Goal: Information Seeking & Learning: Learn about a topic

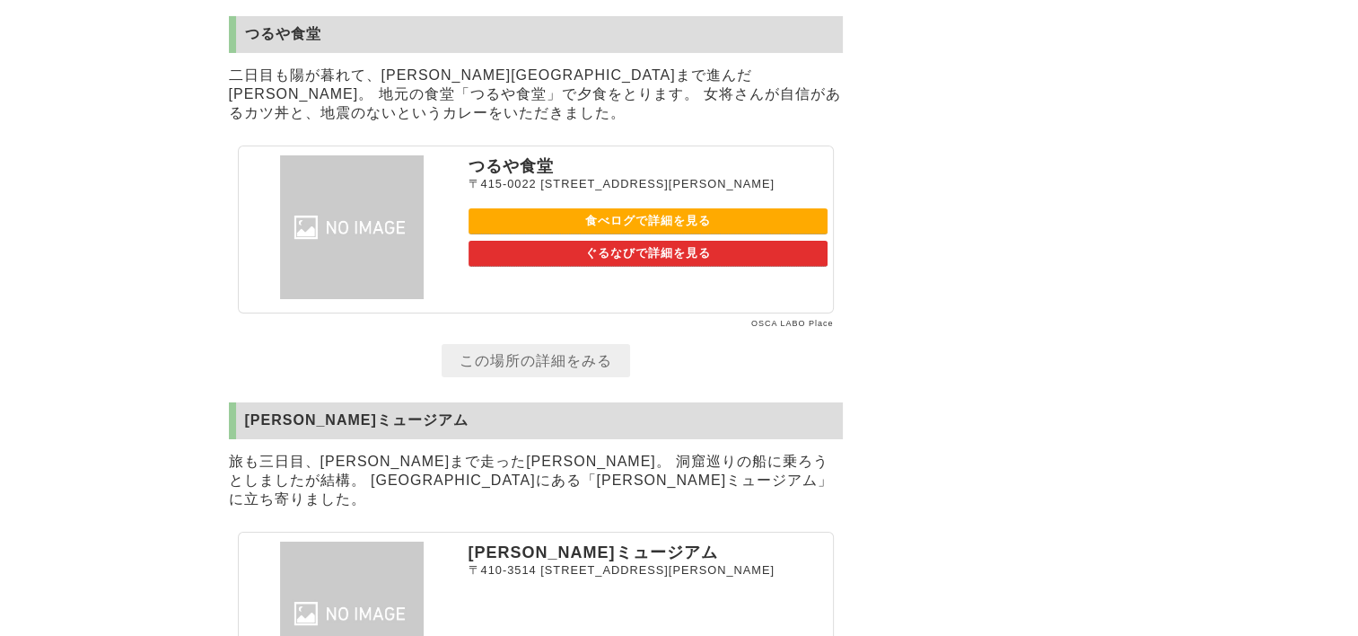
scroll to position [6234, 0]
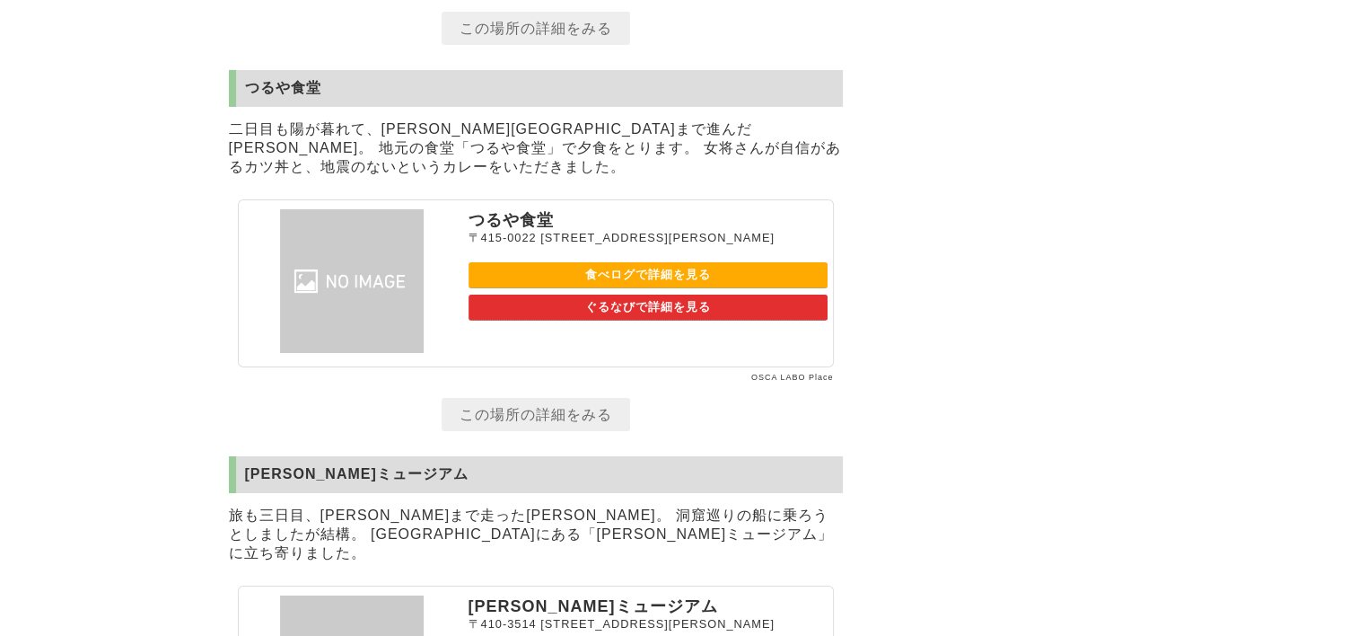
click at [630, 288] on link "食べログで詳細を見る" at bounding box center [648, 275] width 359 height 26
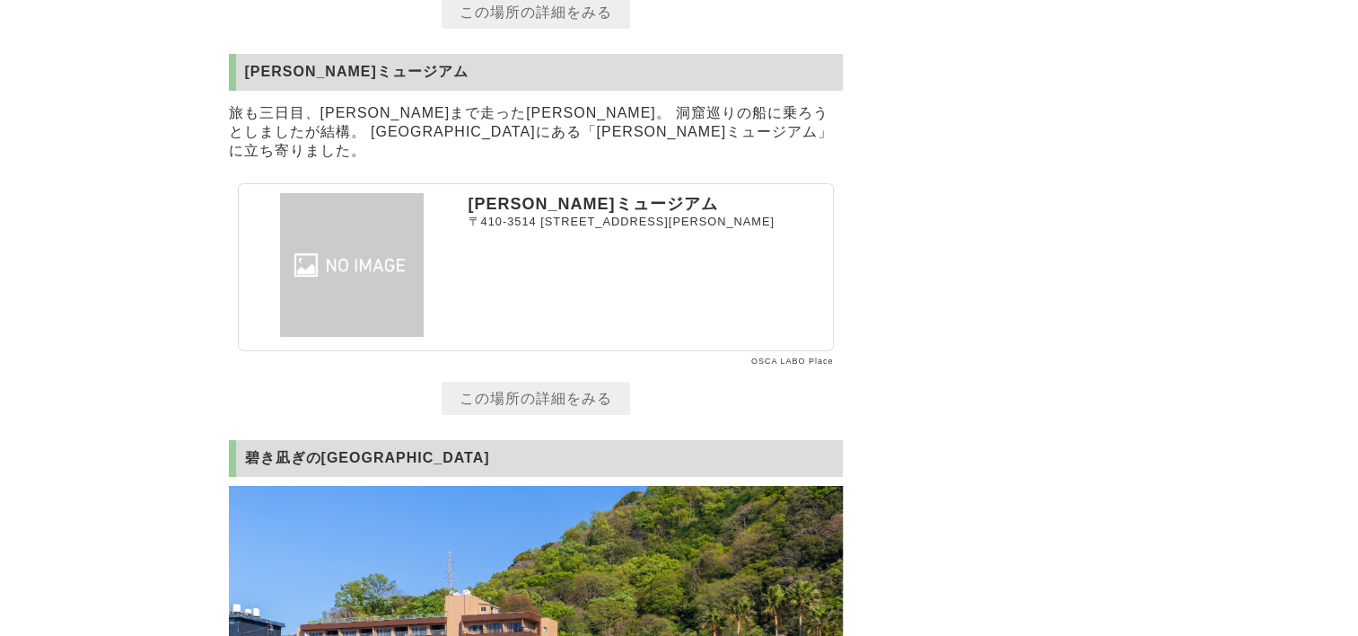
scroll to position [6683, 0]
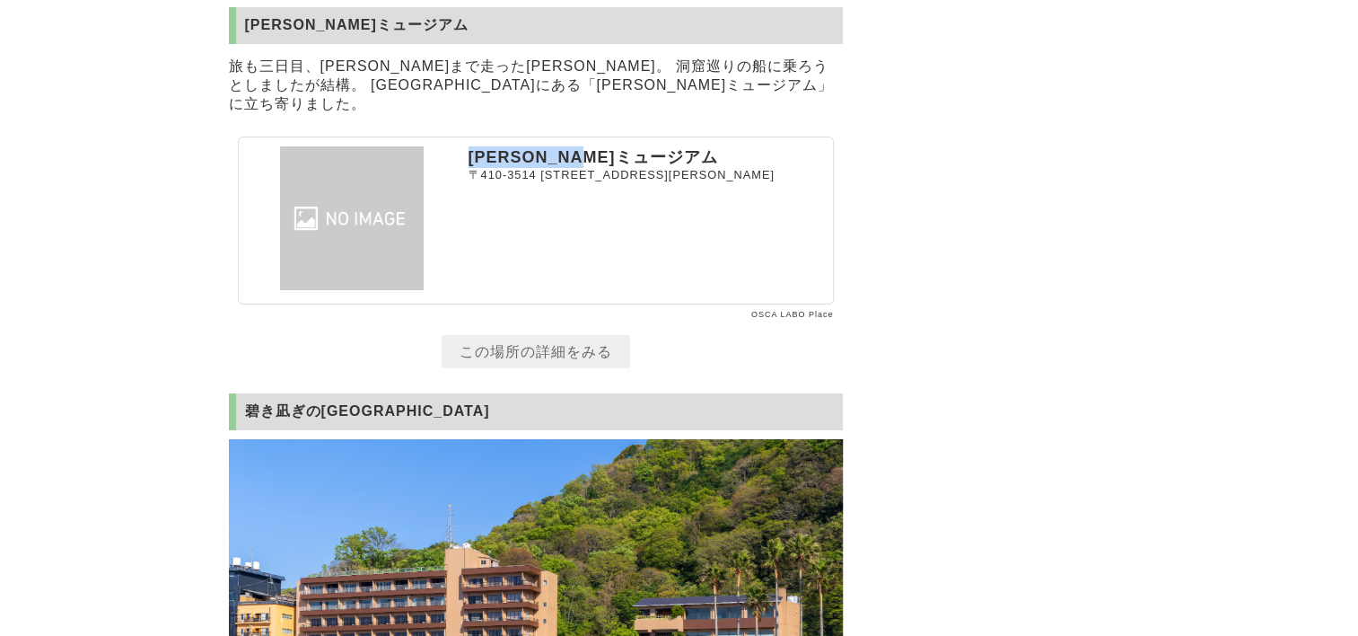
drag, startPoint x: 469, startPoint y: 226, endPoint x: 665, endPoint y: 231, distance: 196.7
click at [665, 168] on p "[PERSON_NAME]ミュージアム" at bounding box center [648, 157] width 359 height 22
copy p "[PERSON_NAME]ミュージアム"
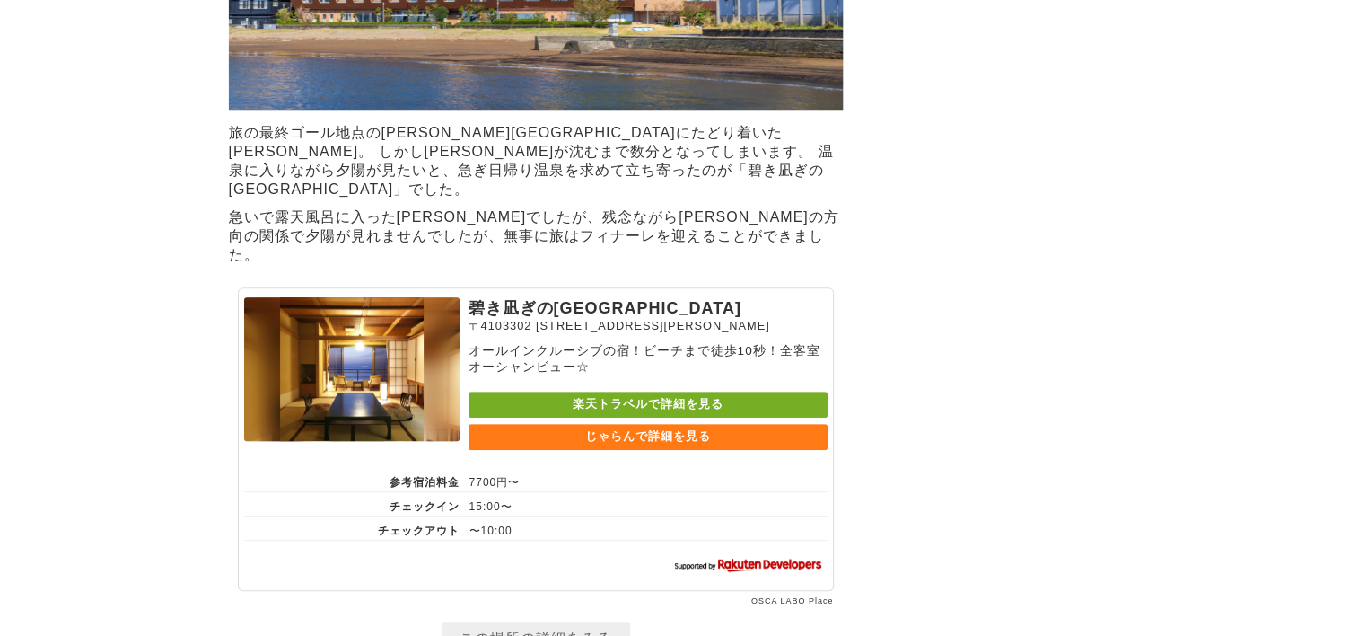
scroll to position [7401, 0]
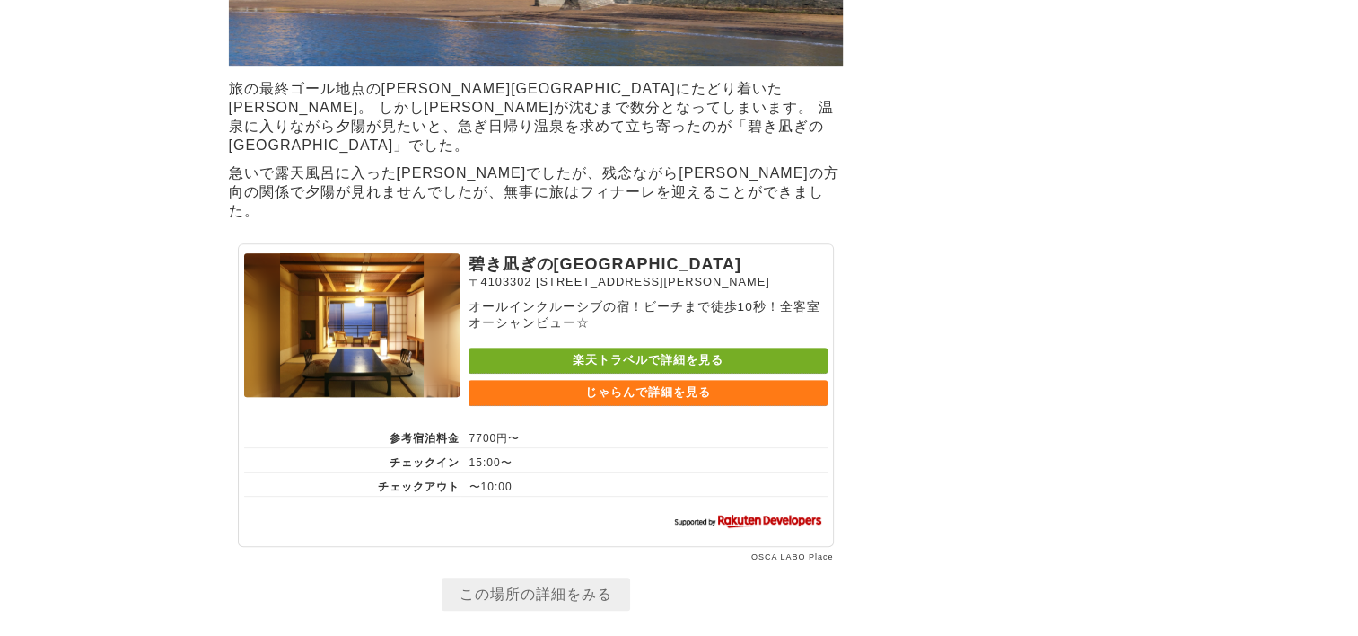
click at [606, 373] on link "楽天トラベルで詳細を見る" at bounding box center [648, 360] width 359 height 26
drag, startPoint x: 471, startPoint y: 312, endPoint x: 661, endPoint y: 304, distance: 189.6
click at [661, 275] on p "碧き凪ぎの[GEOGRAPHIC_DATA]" at bounding box center [648, 264] width 359 height 22
drag, startPoint x: 661, startPoint y: 304, endPoint x: 532, endPoint y: 312, distance: 128.6
copy p "碧き凪ぎの[GEOGRAPHIC_DATA]"
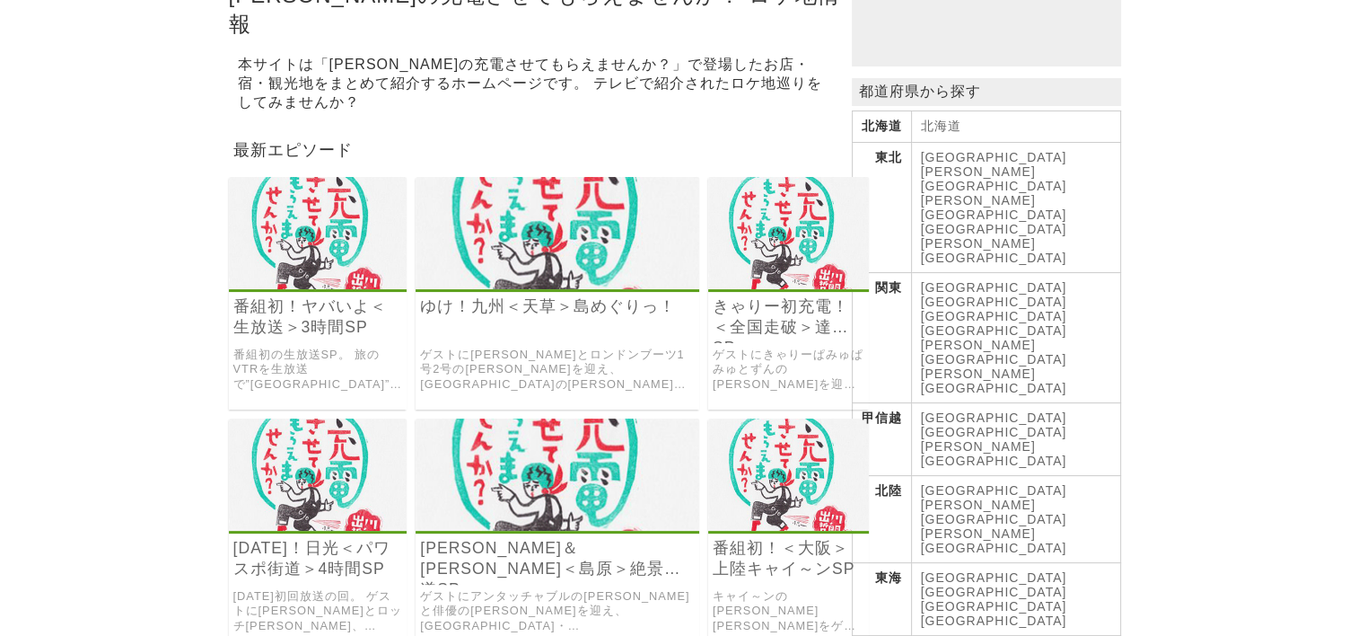
scroll to position [269, 0]
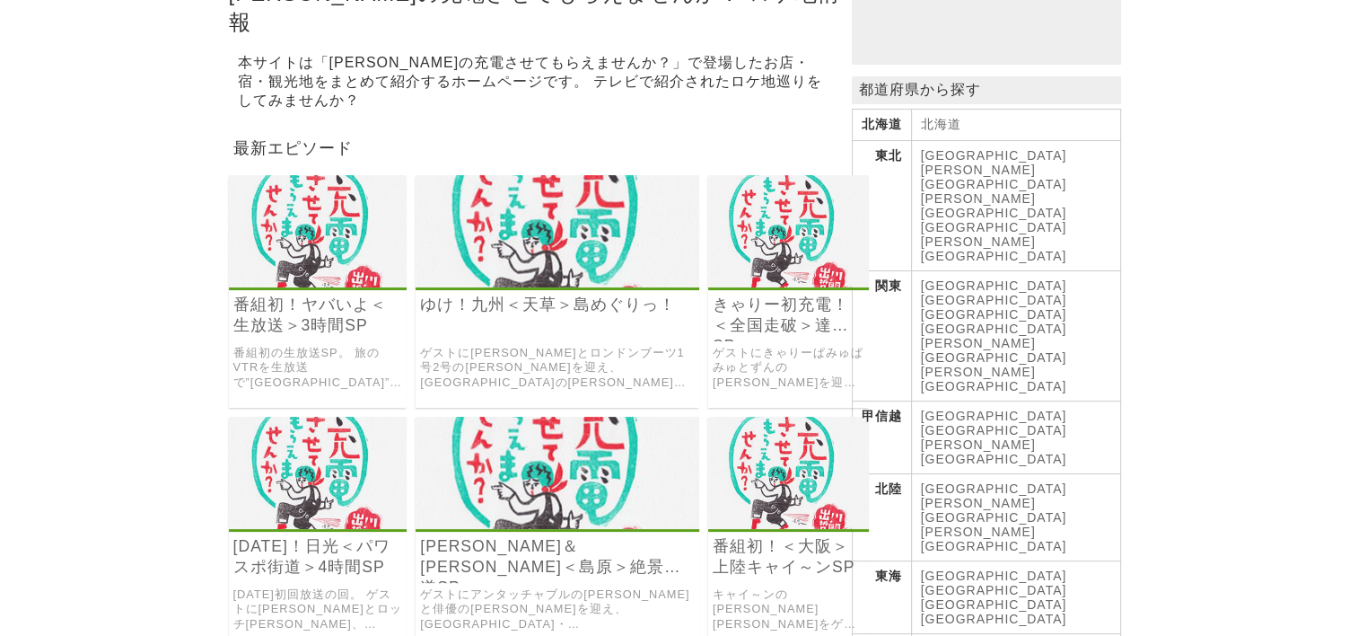
click at [978, 583] on link "[GEOGRAPHIC_DATA]" at bounding box center [994, 590] width 146 height 14
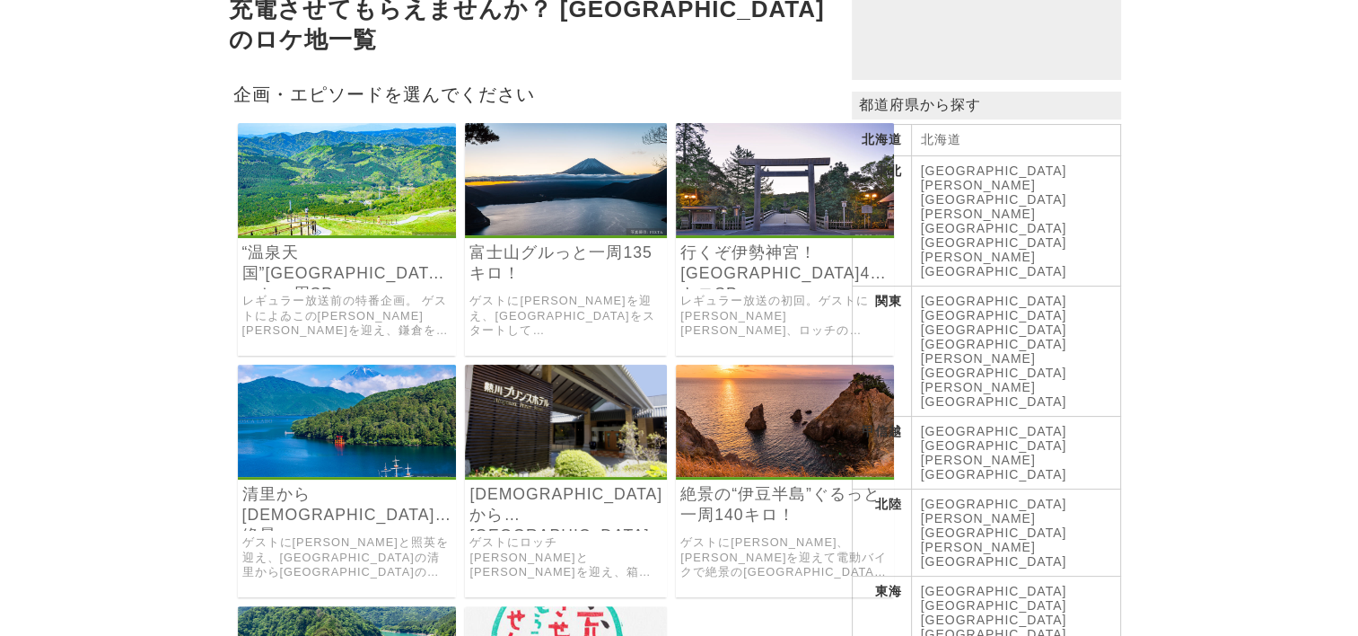
scroll to position [269, 0]
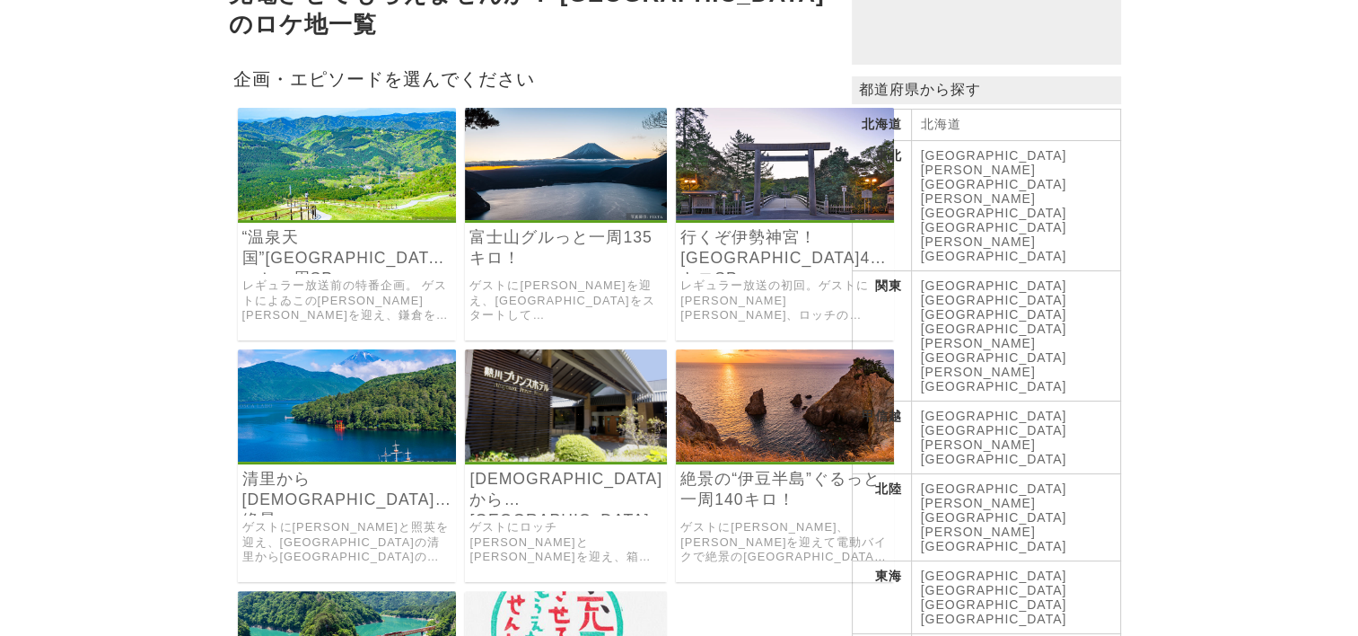
click at [703, 403] on img at bounding box center [785, 405] width 218 height 112
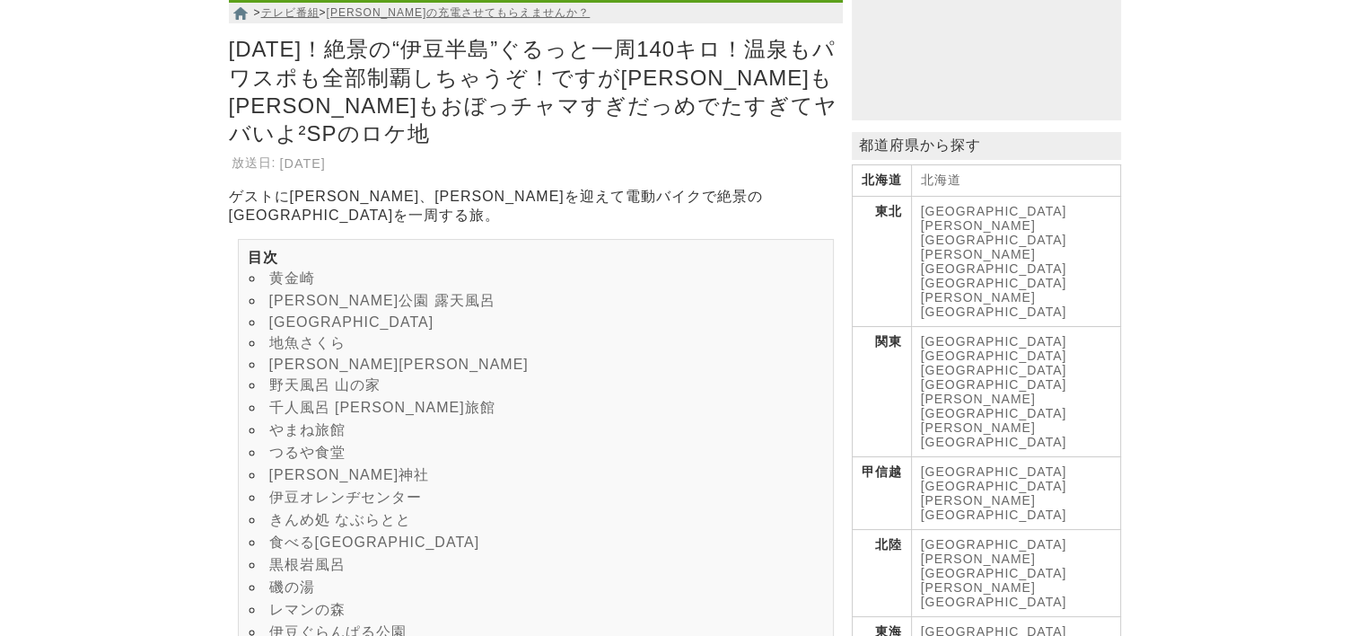
scroll to position [269, 0]
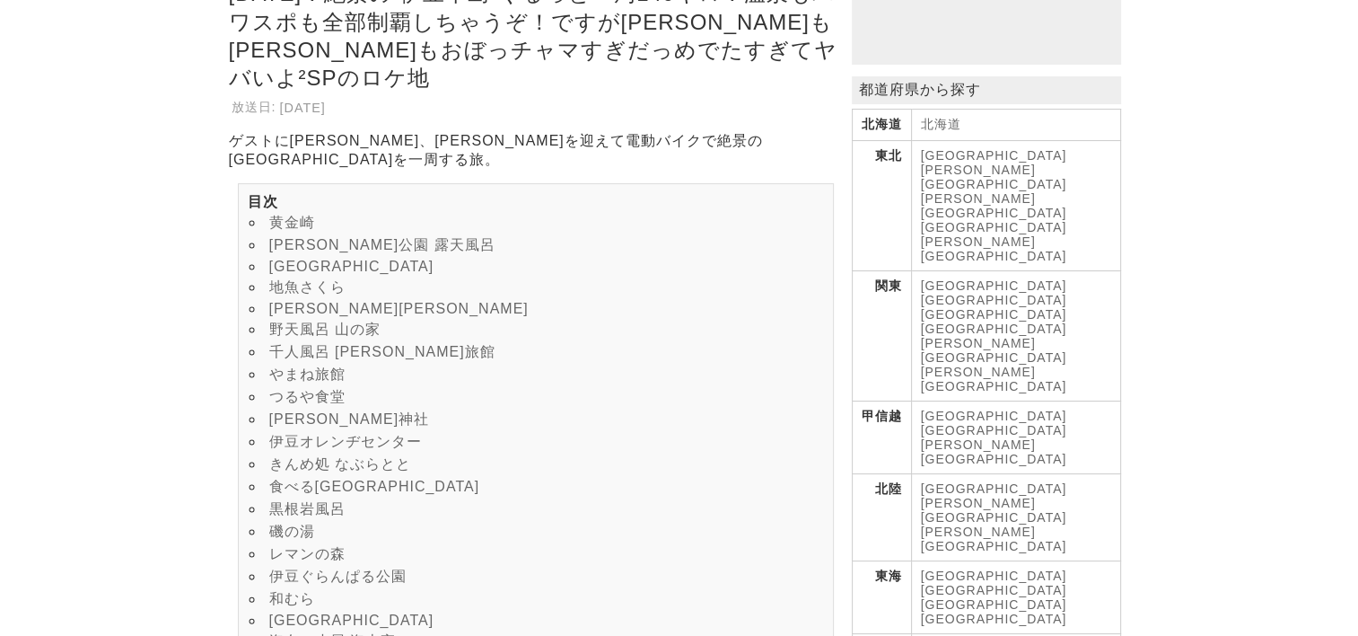
click at [312, 215] on link "黄金崎" at bounding box center [292, 222] width 46 height 15
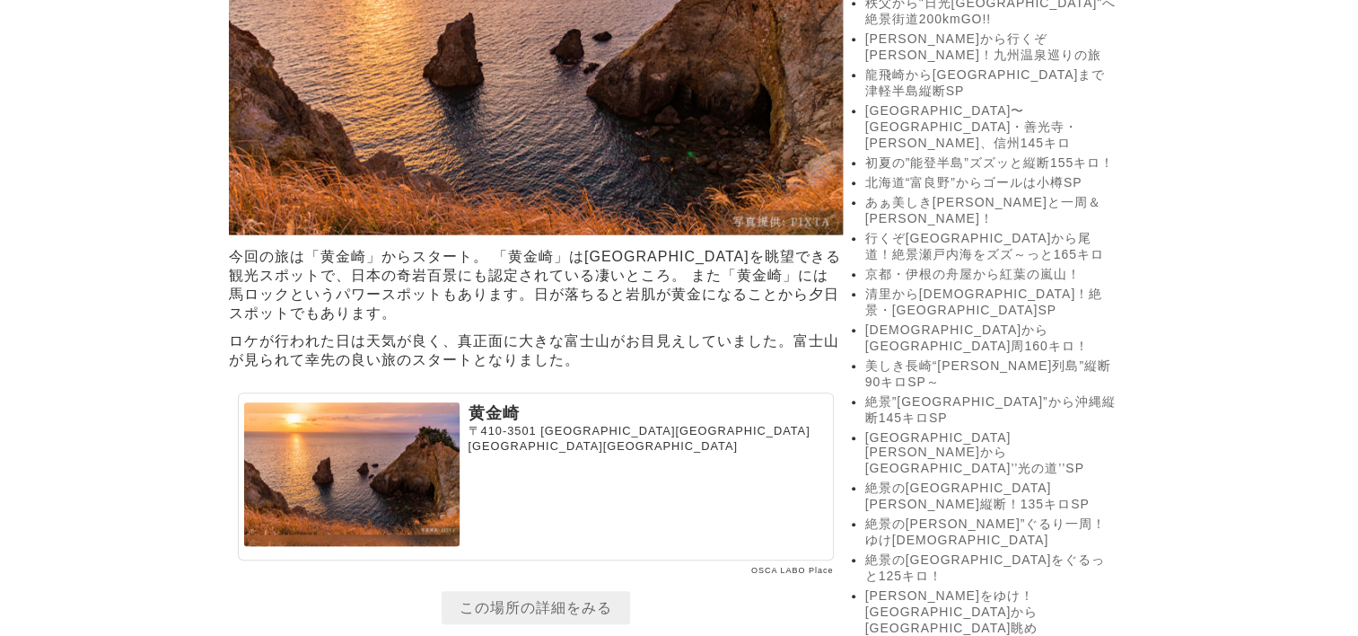
scroll to position [1598, 0]
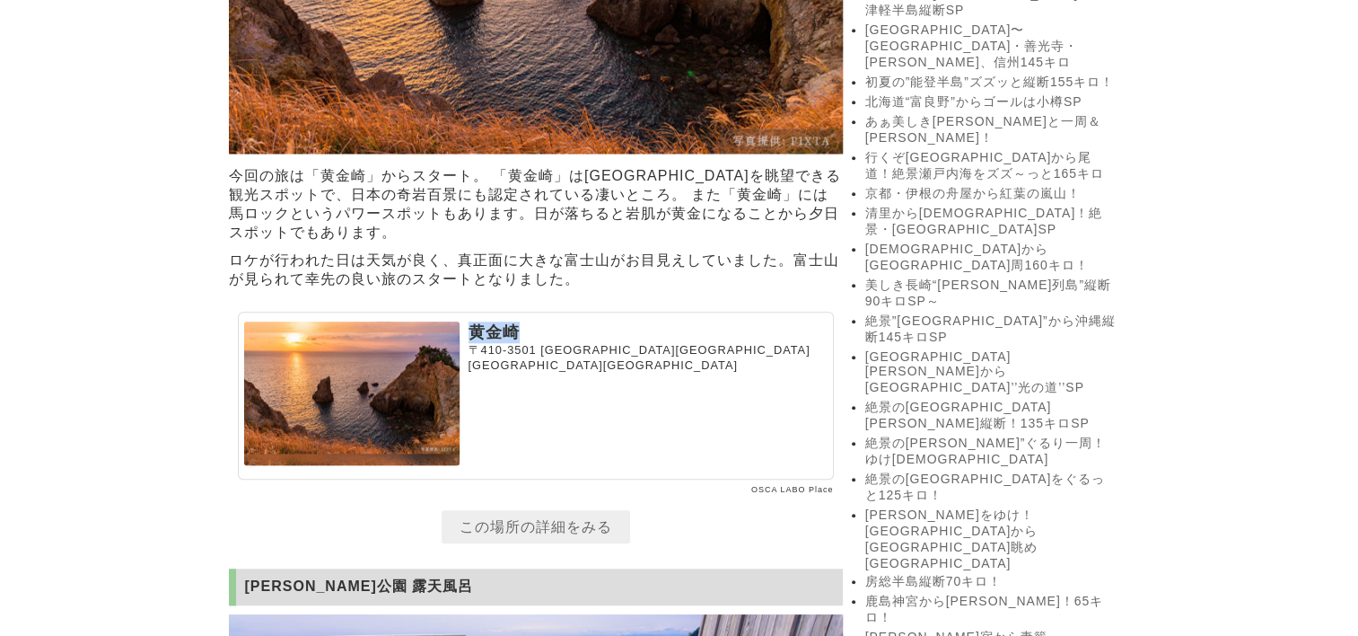
drag, startPoint x: 468, startPoint y: 408, endPoint x: 514, endPoint y: 407, distance: 45.8
click at [514, 343] on p "黄金崎" at bounding box center [648, 332] width 359 height 22
copy p "黄金崎"
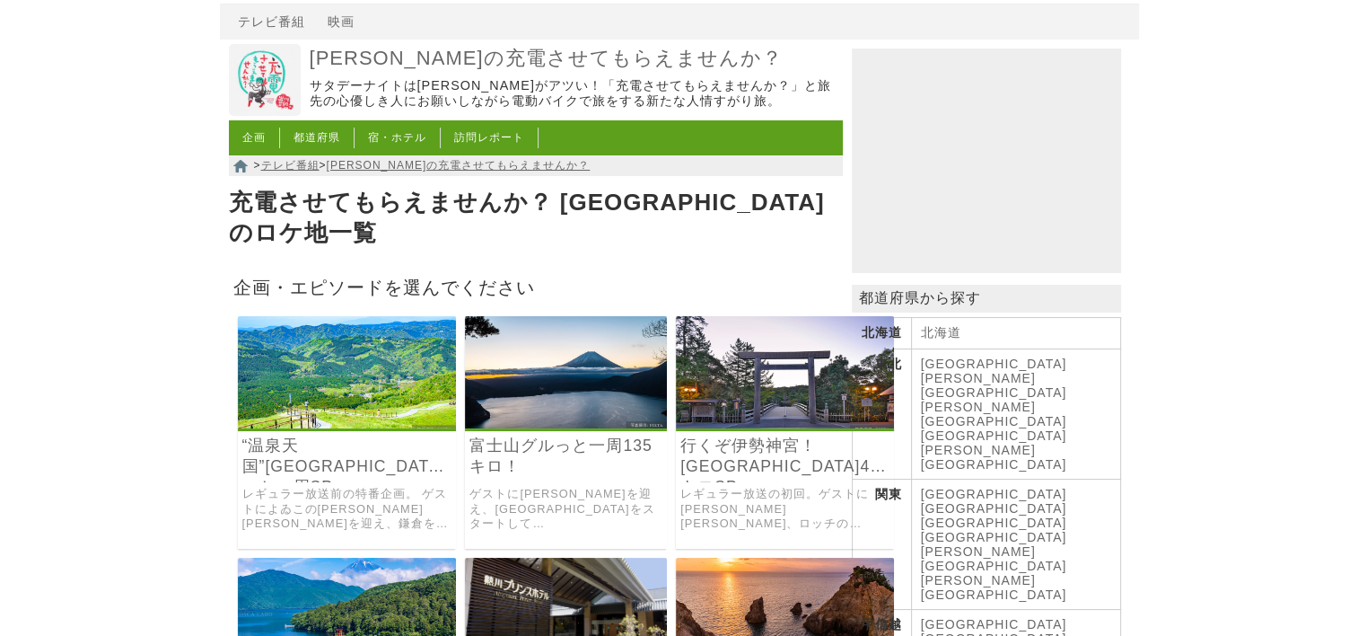
scroll to position [269, 0]
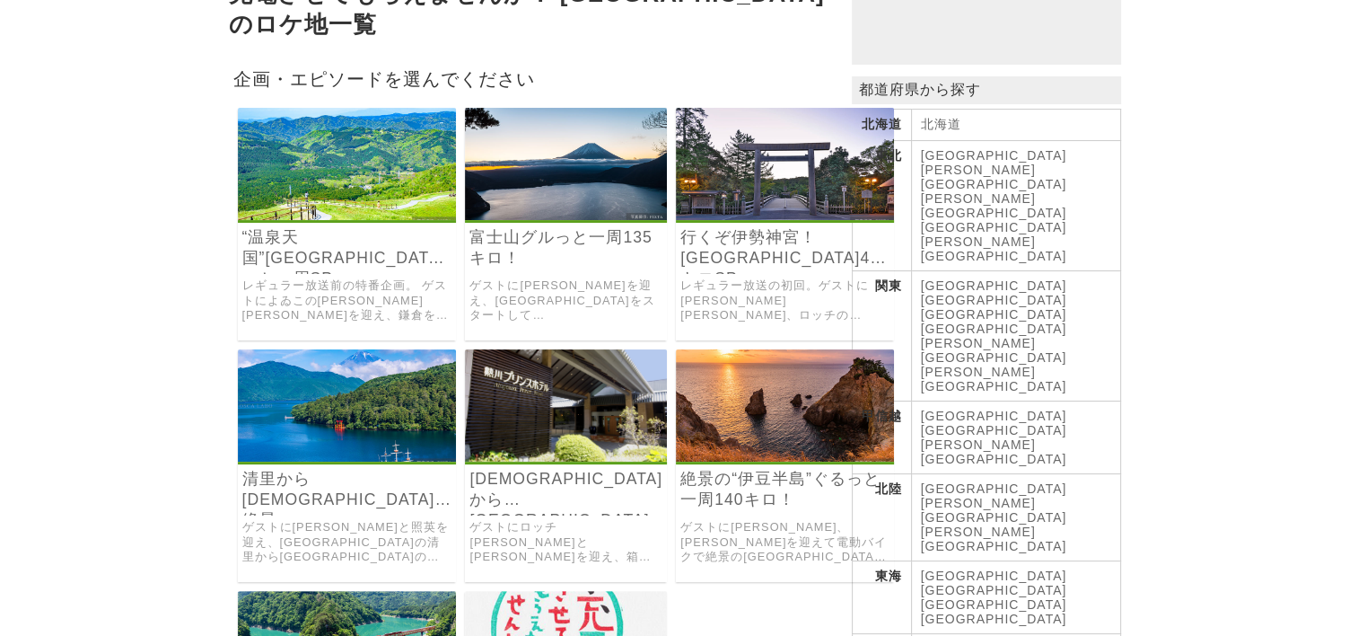
click at [760, 399] on img at bounding box center [785, 405] width 218 height 112
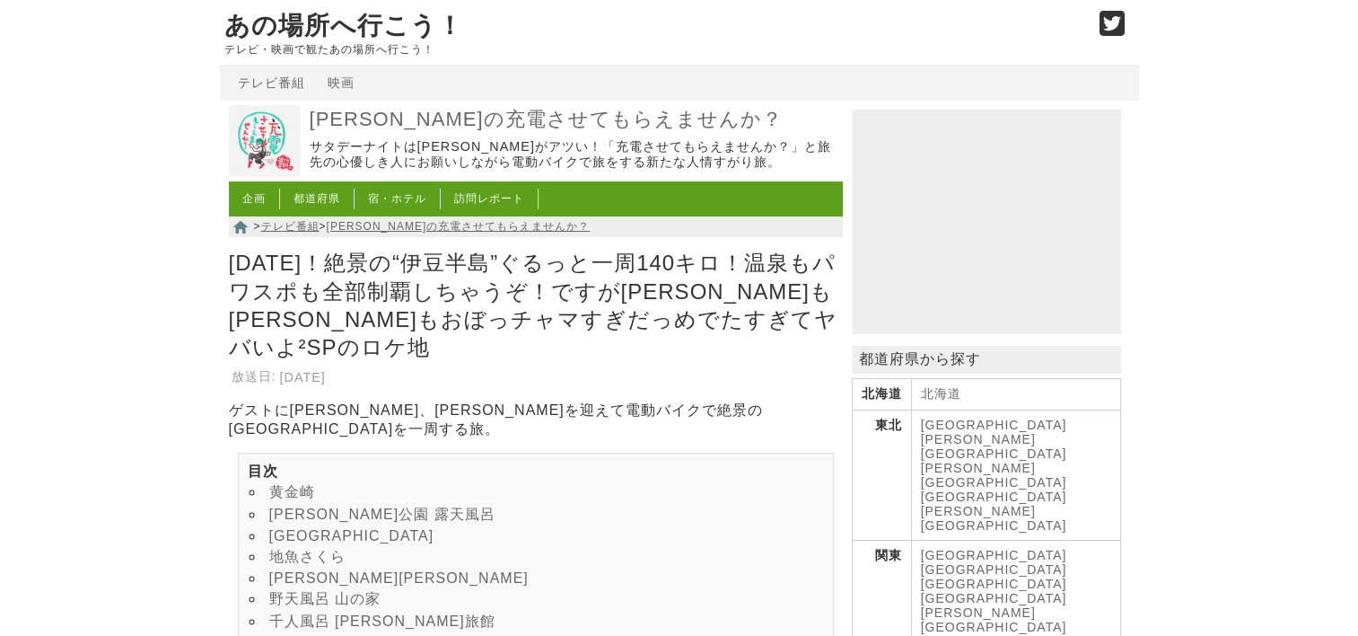
click at [341, 506] on link "[PERSON_NAME]公園 露天風呂" at bounding box center [382, 513] width 226 height 15
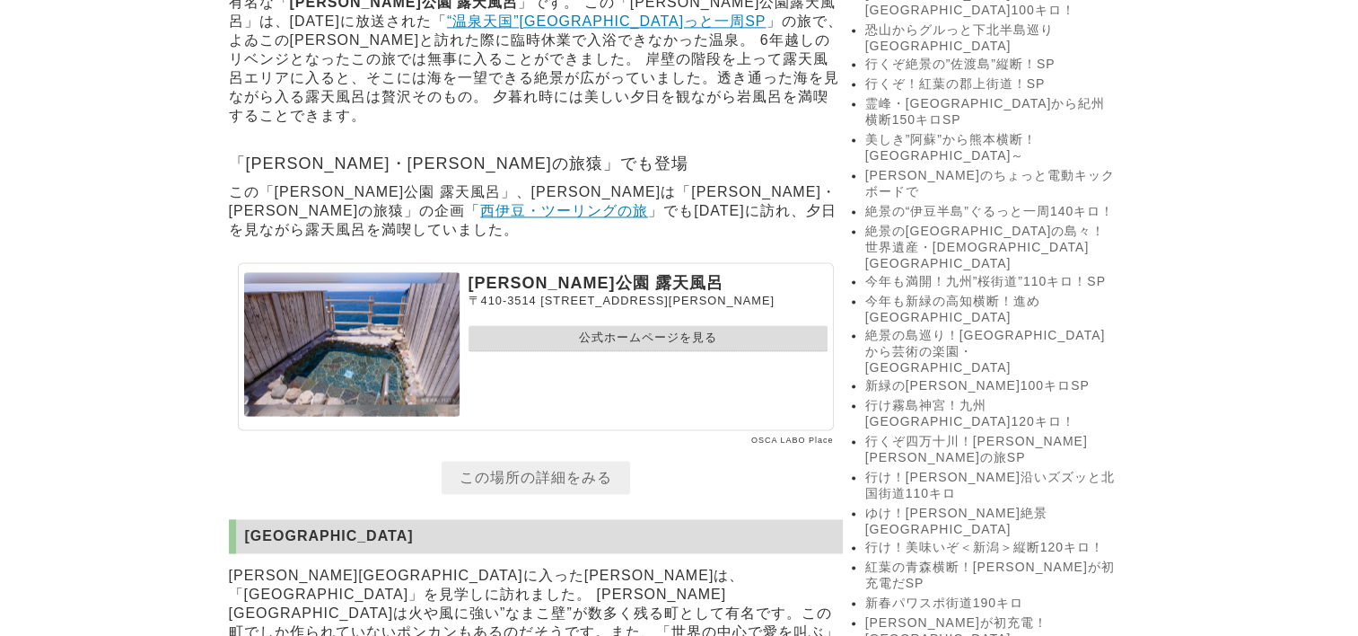
scroll to position [2604, 0]
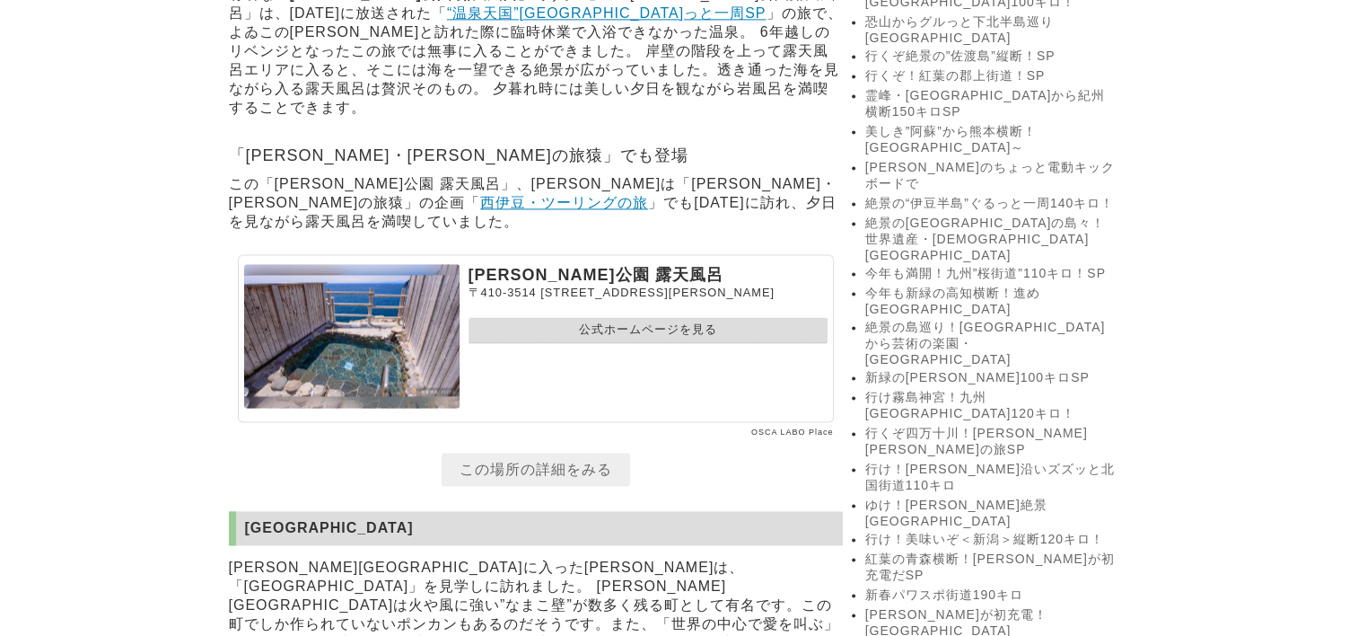
click at [602, 343] on link "公式ホームページを見る" at bounding box center [648, 330] width 359 height 26
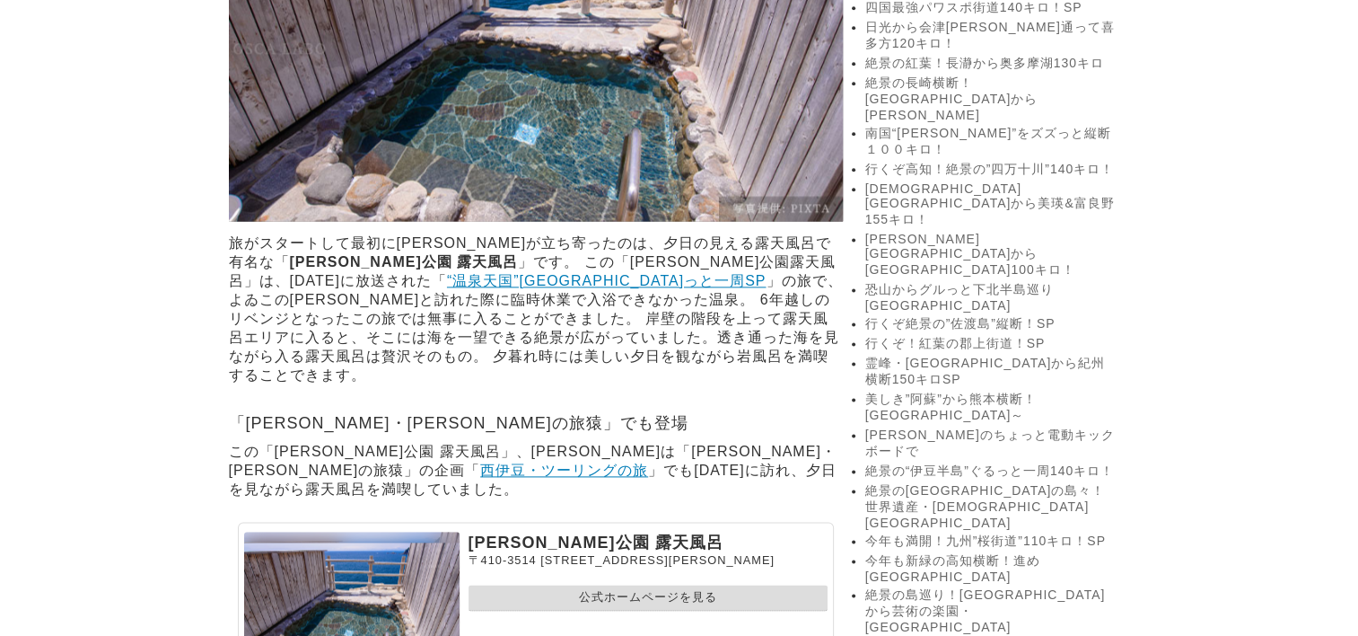
scroll to position [2335, 0]
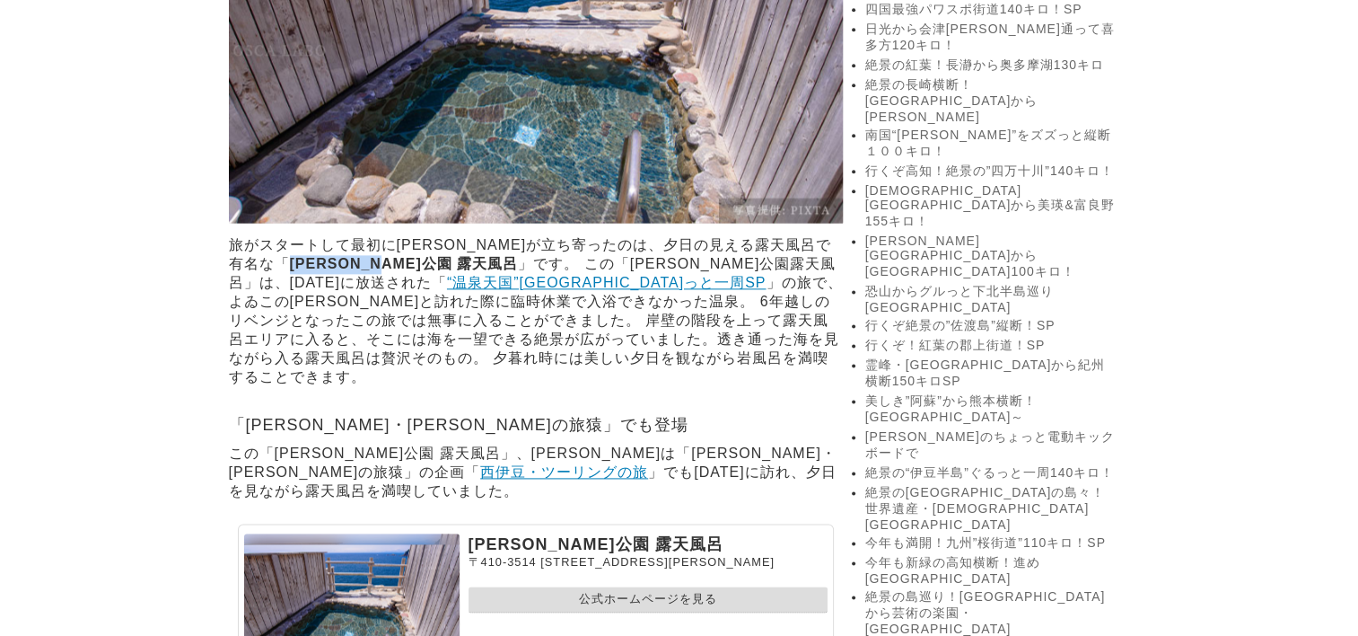
drag, startPoint x: 794, startPoint y: 323, endPoint x: 302, endPoint y: 347, distance: 492.6
click at [302, 271] on strong "[PERSON_NAME]公園 露天風呂" at bounding box center [404, 263] width 229 height 15
copy strong "[PERSON_NAME]公園 露天風呂"
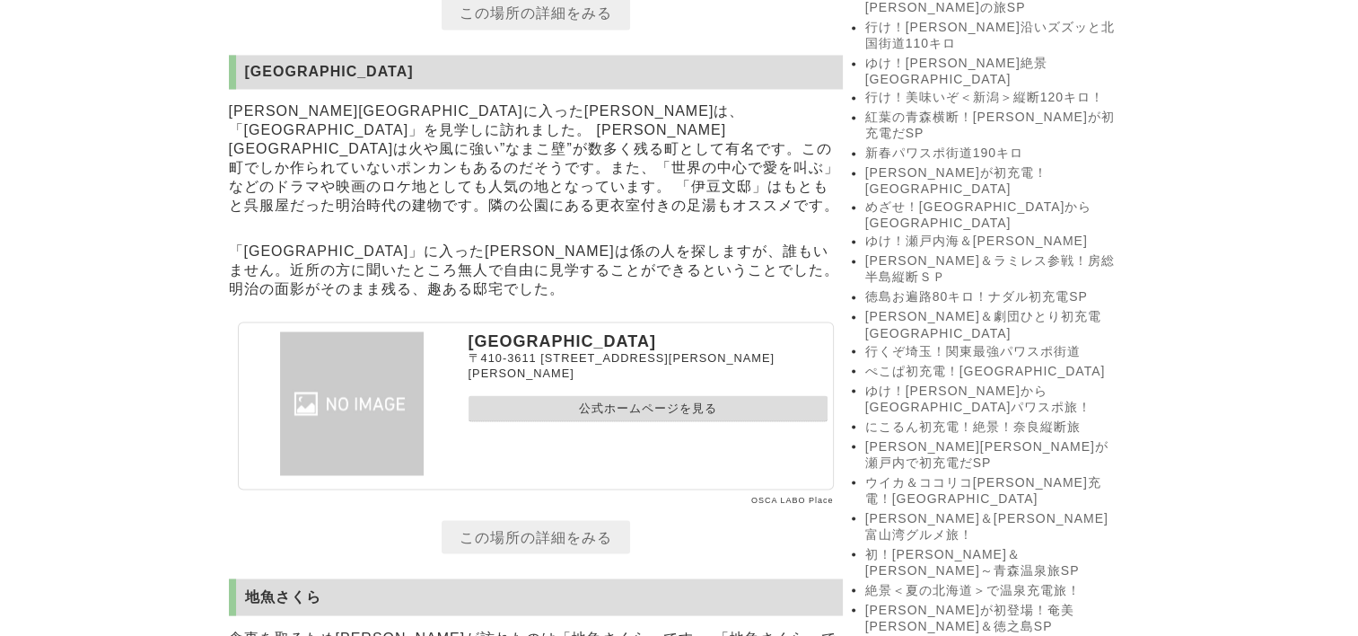
scroll to position [3143, 0]
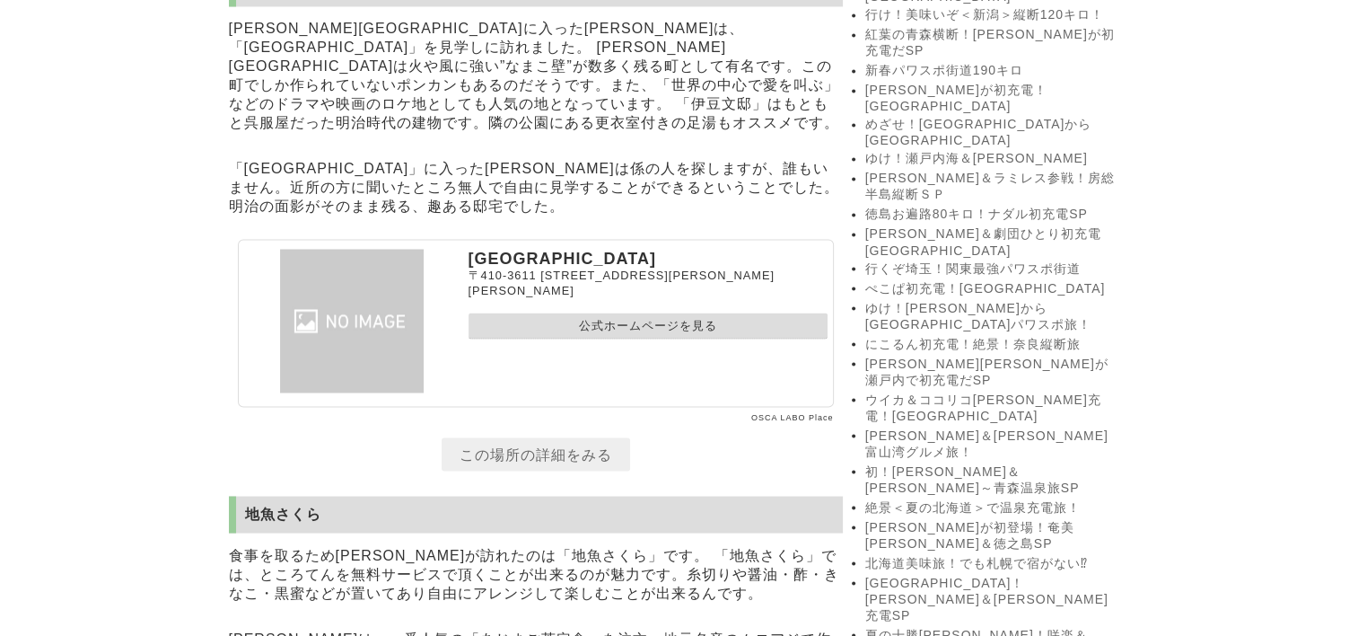
click at [551, 338] on link "公式ホームページを見る" at bounding box center [648, 325] width 359 height 26
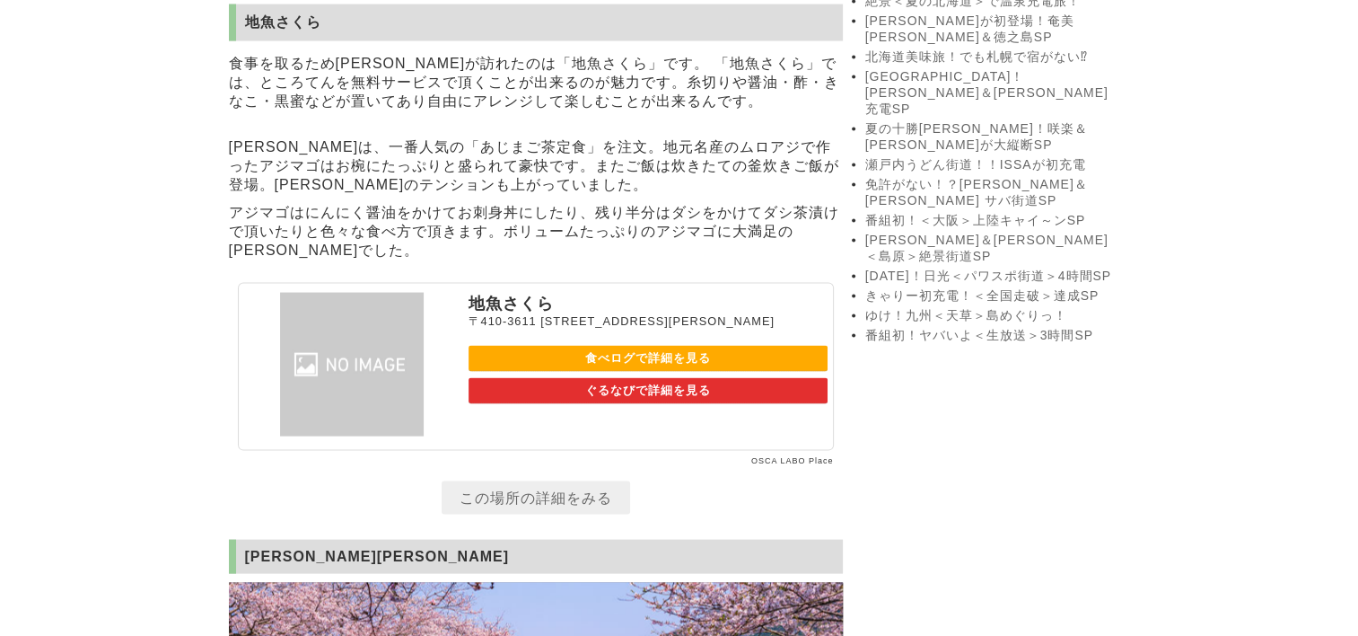
scroll to position [3674, 0]
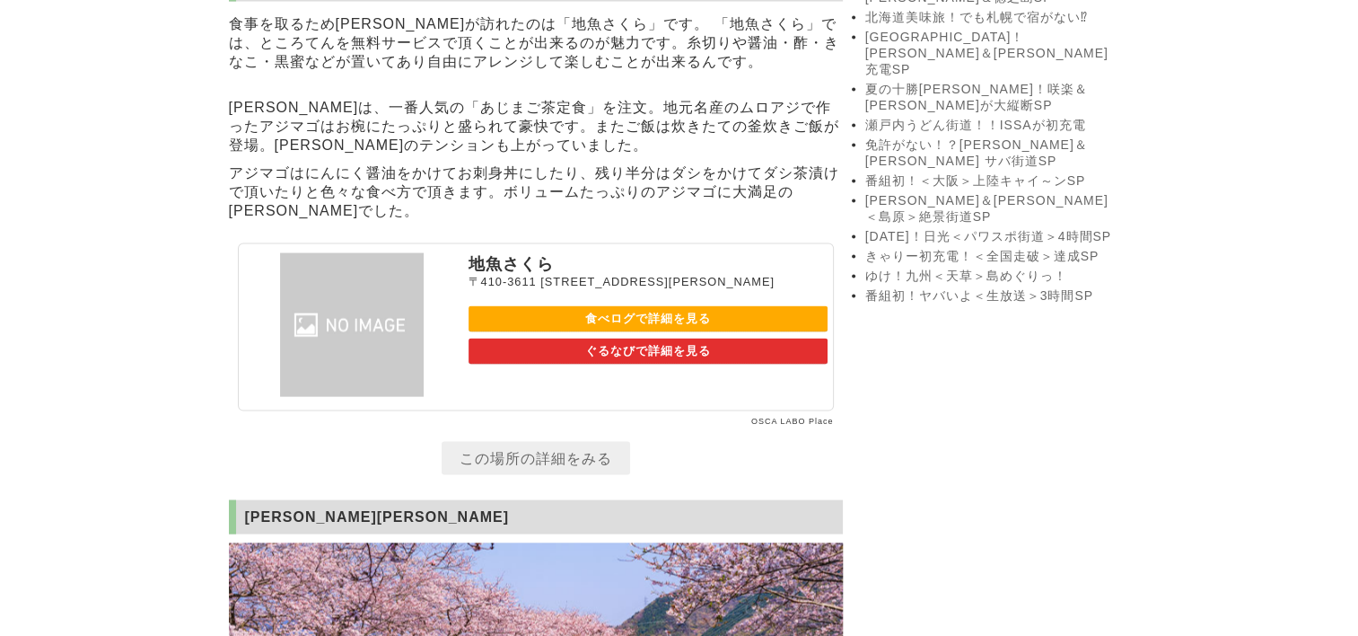
click at [651, 332] on link "食べログで詳細を見る" at bounding box center [648, 319] width 359 height 26
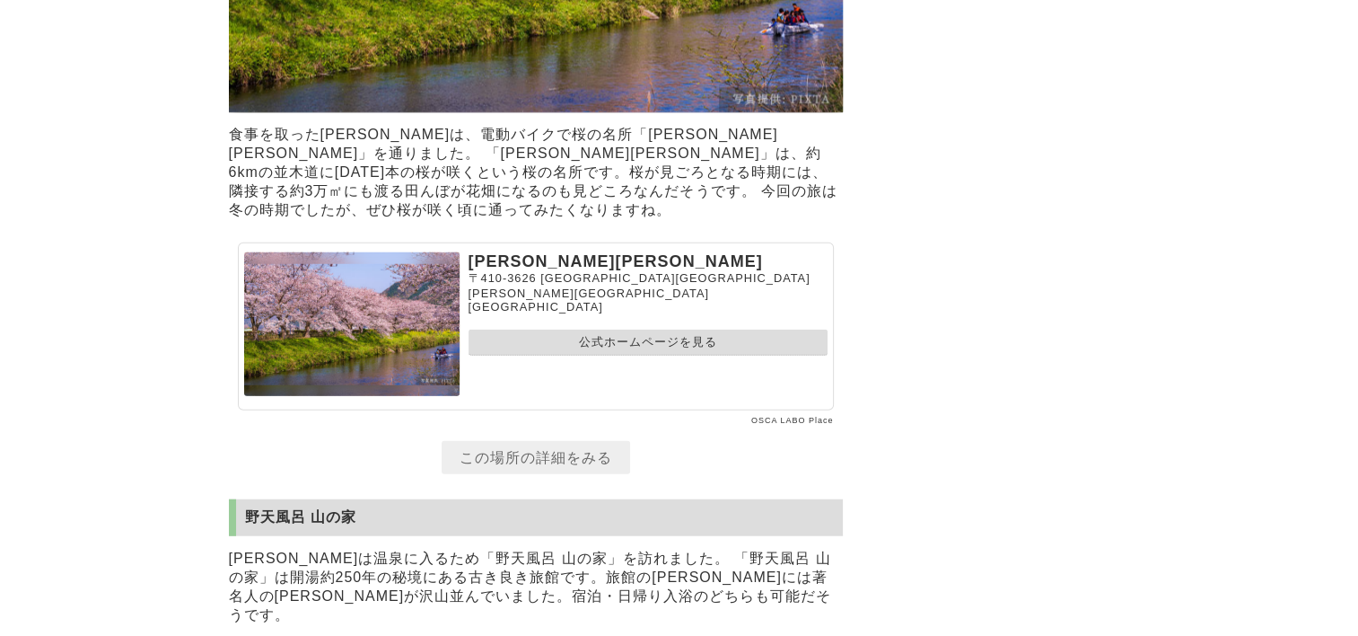
scroll to position [4482, 0]
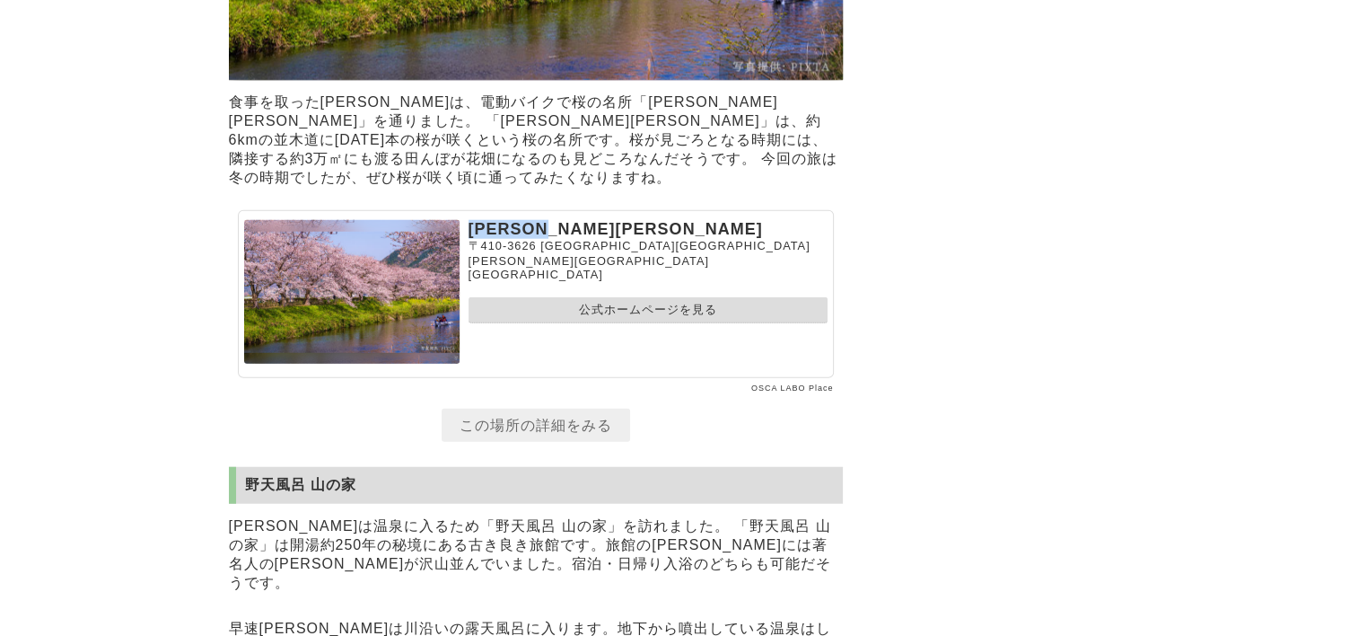
drag, startPoint x: 468, startPoint y: 341, endPoint x: 579, endPoint y: 345, distance: 111.4
click at [579, 239] on p "[PERSON_NAME][PERSON_NAME]" at bounding box center [648, 229] width 359 height 19
drag, startPoint x: 579, startPoint y: 345, endPoint x: 519, endPoint y: 347, distance: 60.2
copy p "[PERSON_NAME][PERSON_NAME]"
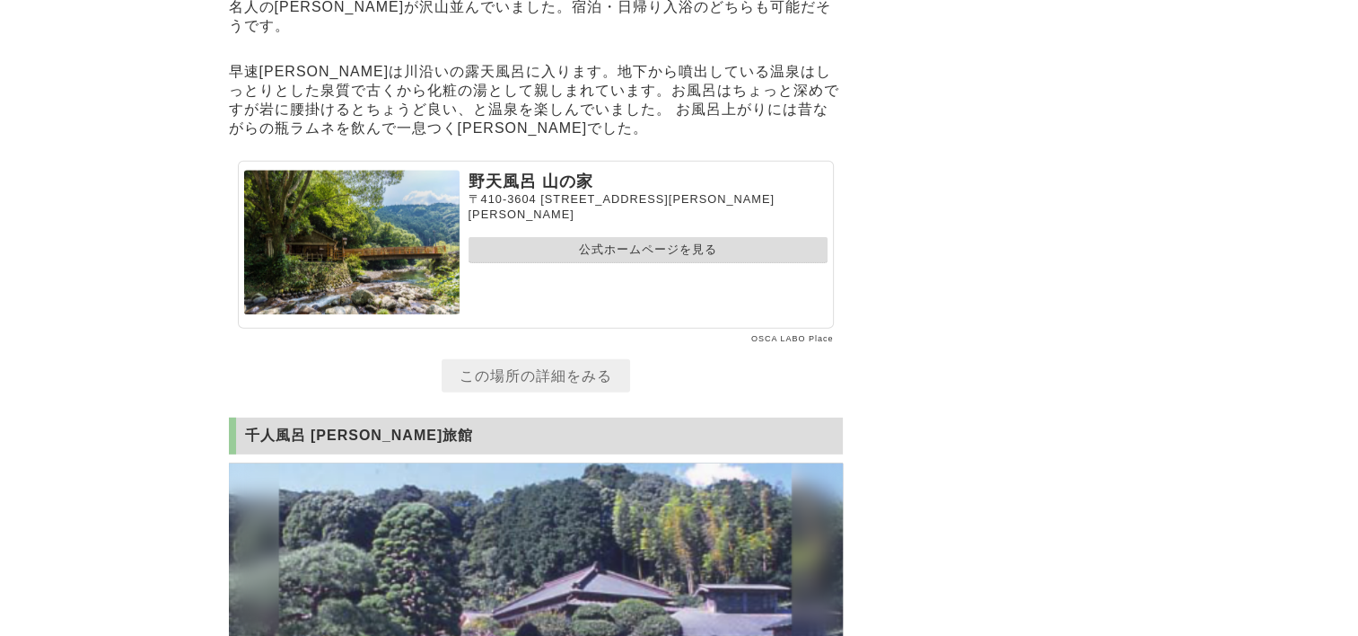
scroll to position [4931, 0]
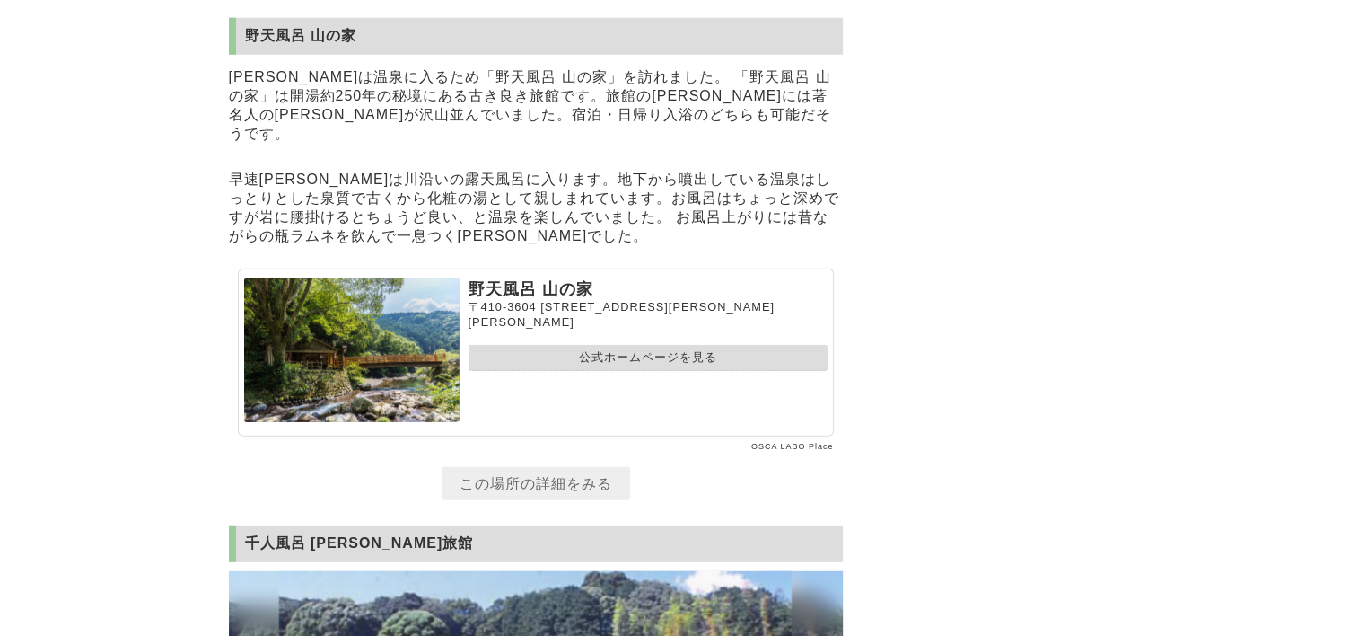
click at [660, 371] on link "公式ホームページを見る" at bounding box center [648, 358] width 359 height 26
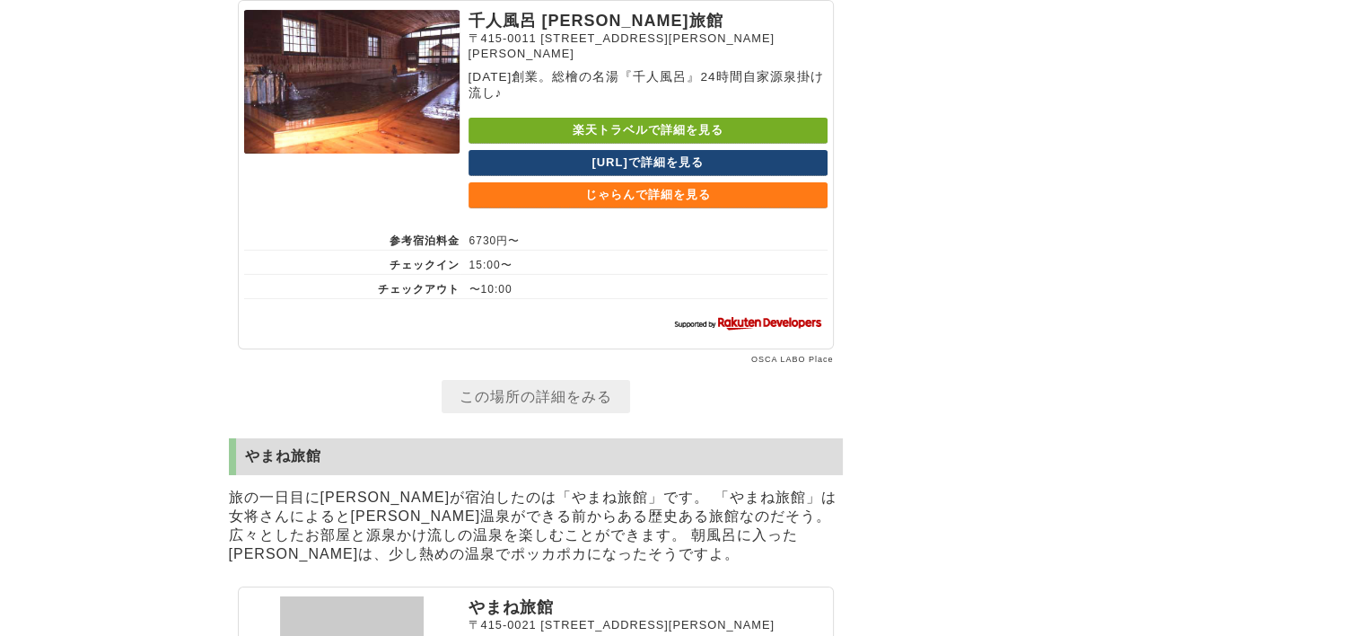
scroll to position [6098, 0]
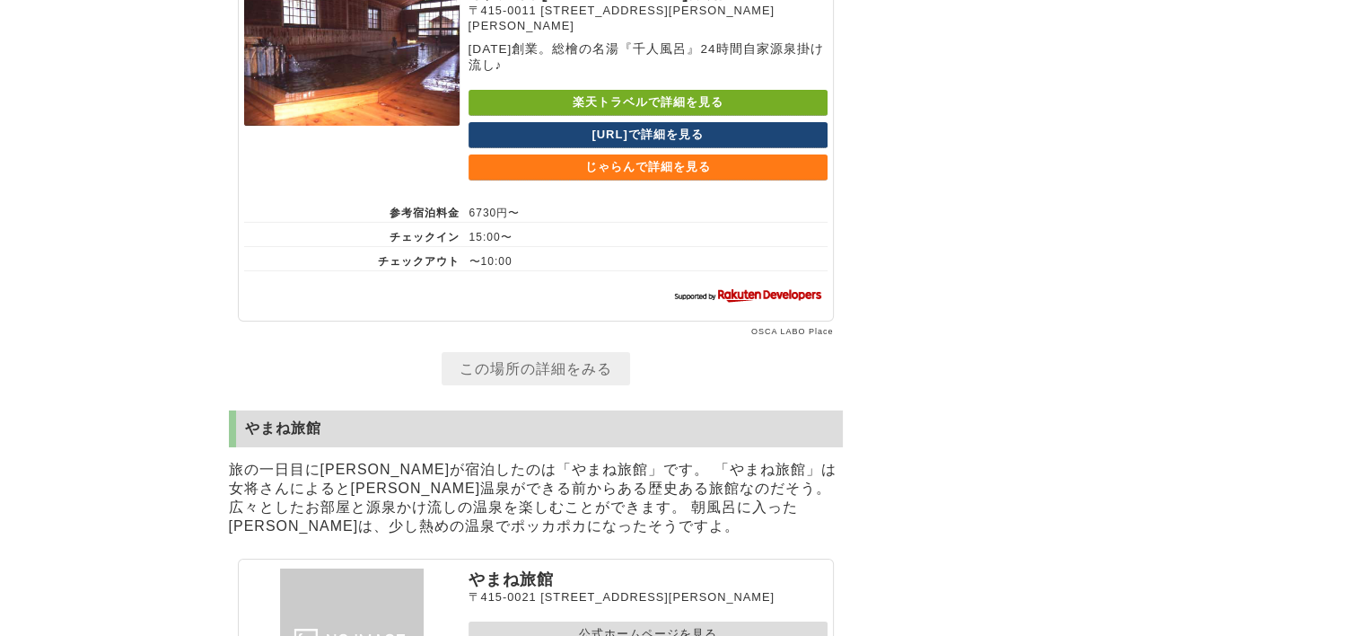
click at [624, 116] on link "楽天トラベルで詳細を見る" at bounding box center [648, 103] width 359 height 26
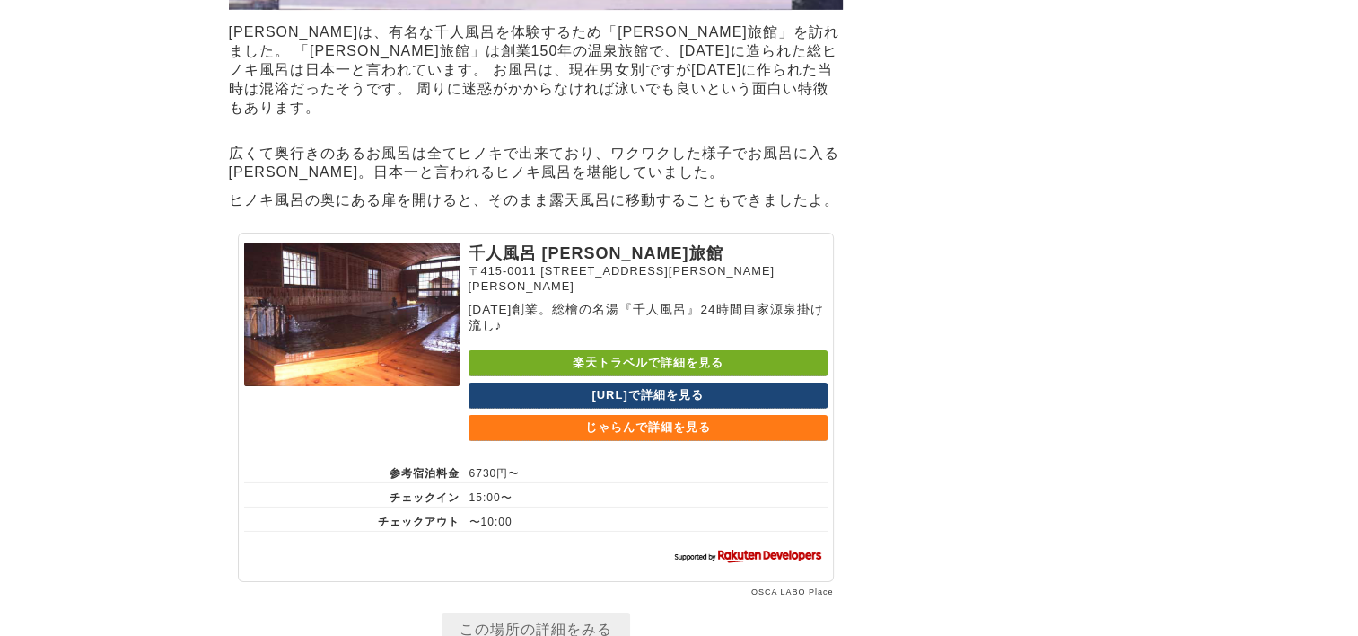
scroll to position [5828, 0]
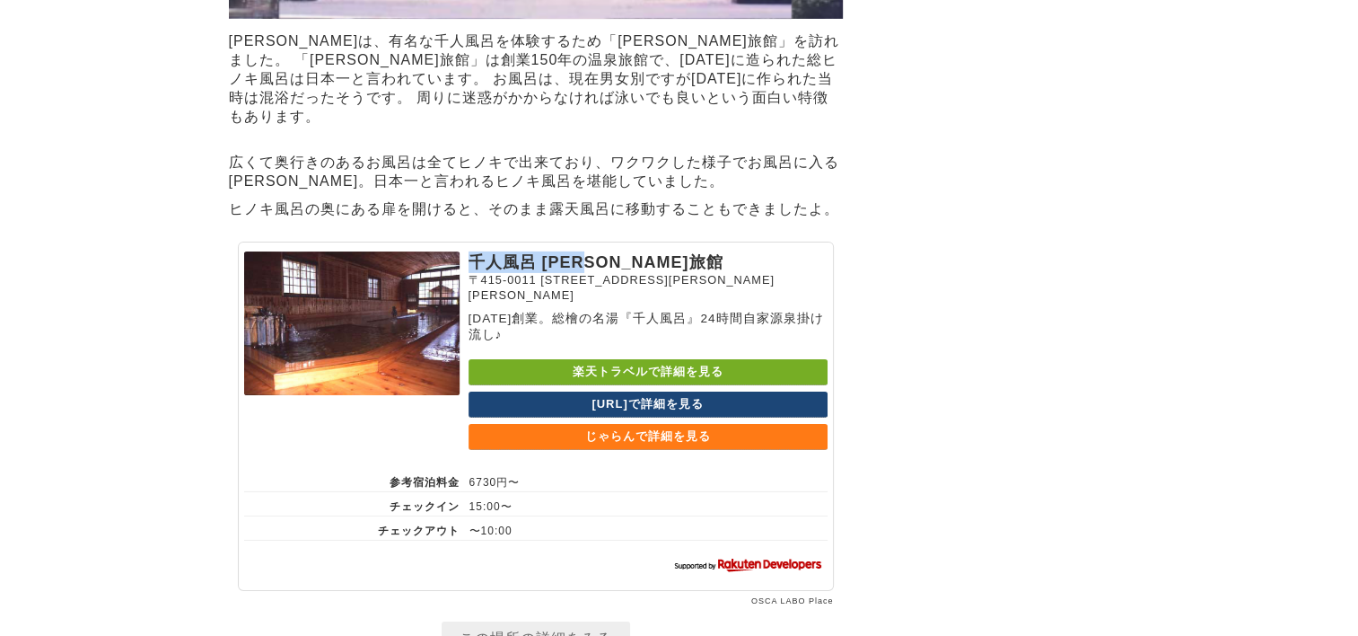
drag, startPoint x: 474, startPoint y: 384, endPoint x: 602, endPoint y: 373, distance: 128.8
click at [602, 273] on p "千人風呂 [PERSON_NAME]旅館" at bounding box center [648, 262] width 359 height 22
drag, startPoint x: 602, startPoint y: 373, endPoint x: 594, endPoint y: 388, distance: 16.5
copy p "千人風呂 [PERSON_NAME]旅館"
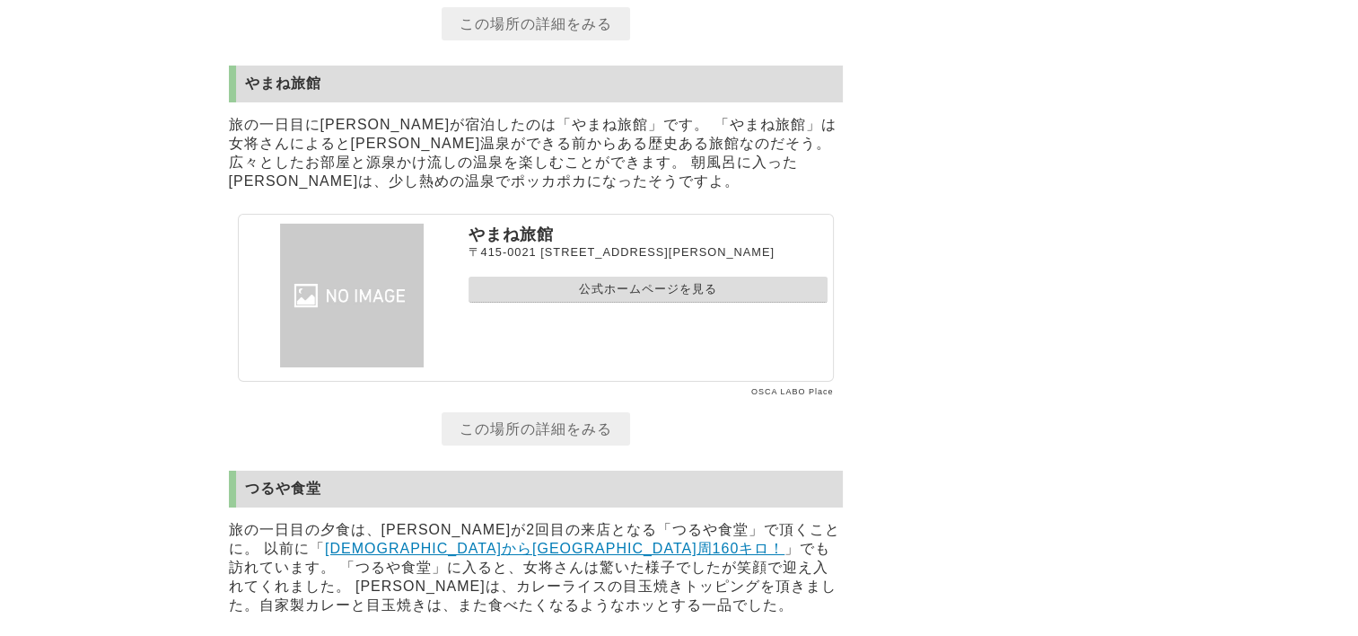
scroll to position [6457, 0]
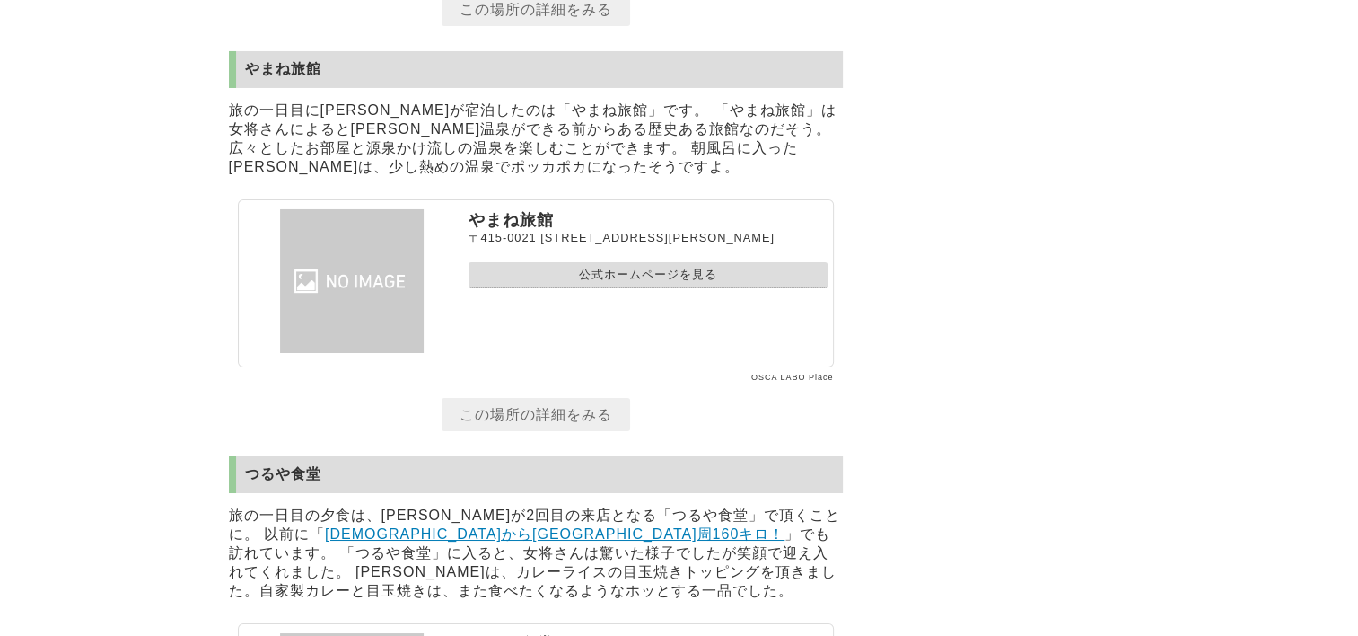
click at [596, 288] on link "公式ホームページを見る" at bounding box center [648, 275] width 359 height 26
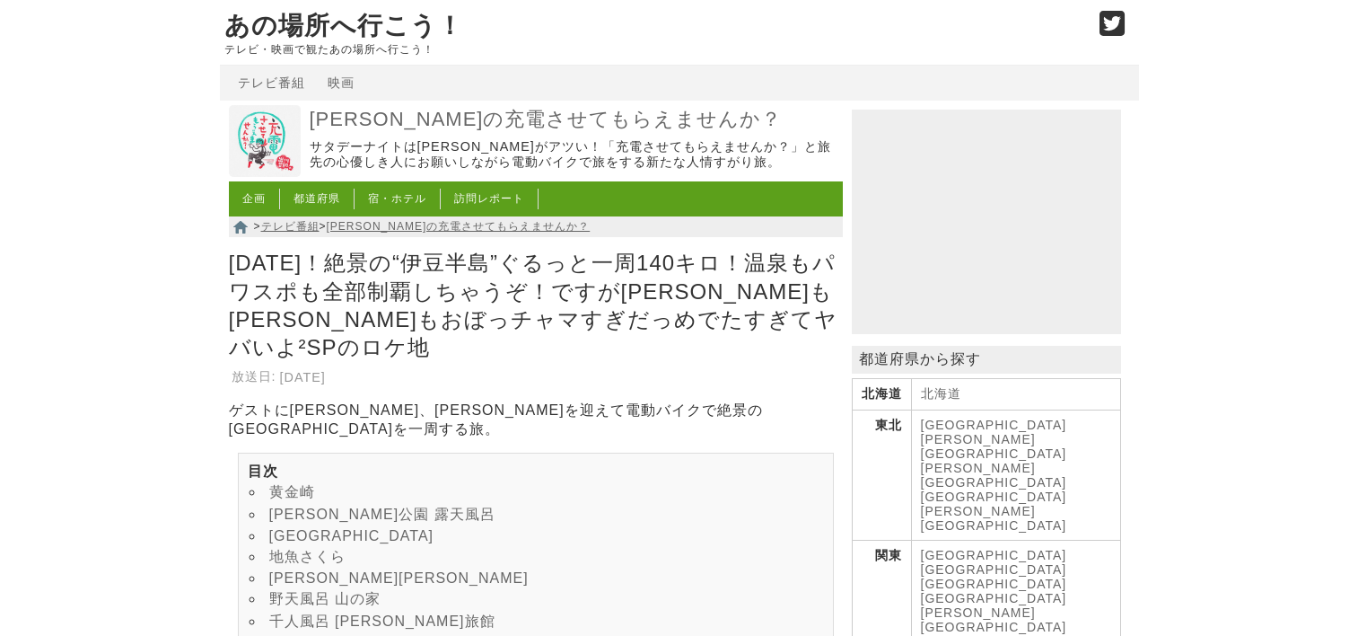
scroll to position [6447, 0]
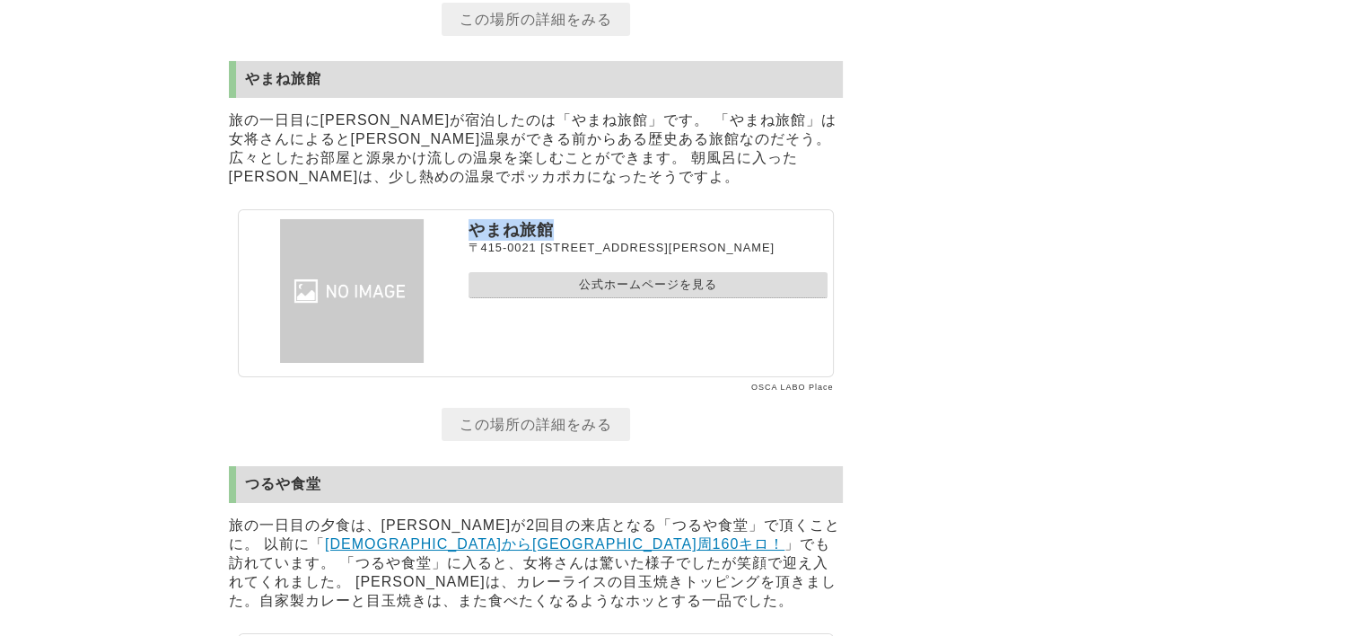
drag, startPoint x: 467, startPoint y: 366, endPoint x: 570, endPoint y: 367, distance: 103.2
click at [570, 241] on p "やまね旅館" at bounding box center [648, 230] width 359 height 22
drag, startPoint x: 570, startPoint y: 367, endPoint x: 514, endPoint y: 373, distance: 56.8
drag, startPoint x: 514, startPoint y: 373, endPoint x: 481, endPoint y: 321, distance: 61.3
click at [481, 191] on p "旅の一日目に[PERSON_NAME]が宿泊したのは「やまね旅館」です。 「やまね旅館」は女将さんによると[PERSON_NAME]温泉ができる前からある歴史…" at bounding box center [536, 149] width 614 height 84
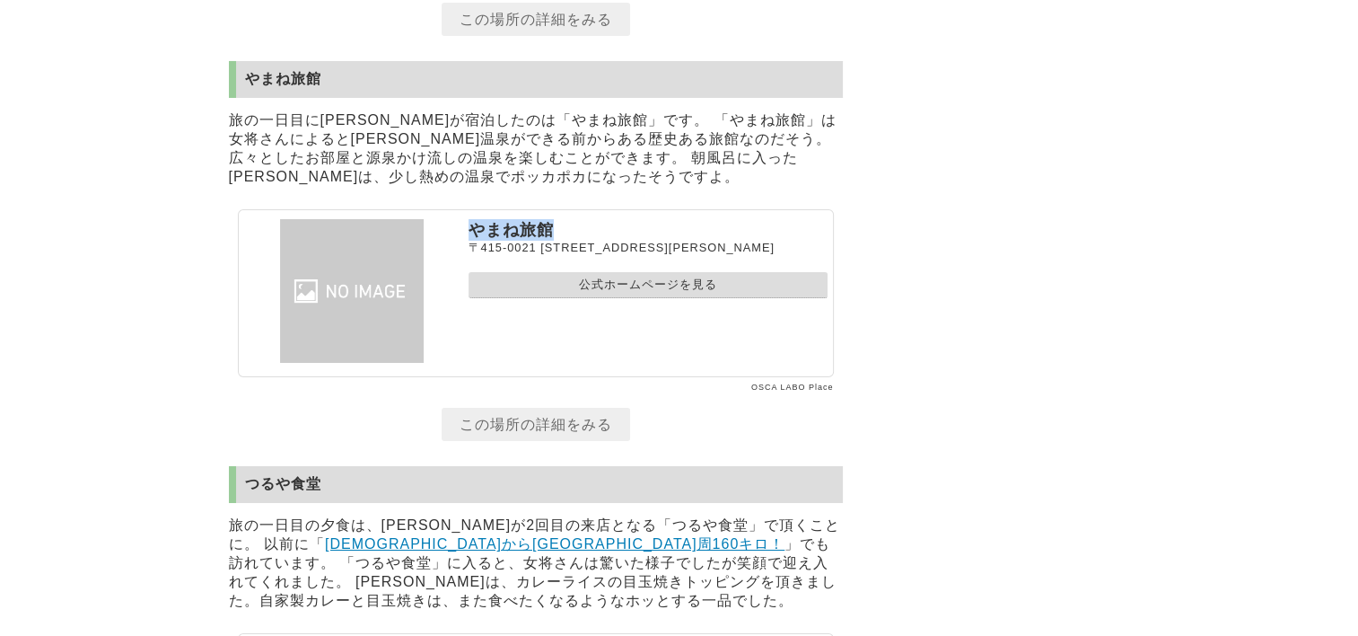
drag, startPoint x: 470, startPoint y: 370, endPoint x: 549, endPoint y: 370, distance: 79.0
click at [549, 241] on p "やまね旅館" at bounding box center [648, 230] width 359 height 22
drag, startPoint x: 549, startPoint y: 370, endPoint x: 532, endPoint y: 370, distance: 17.1
copy p "やまね旅館"
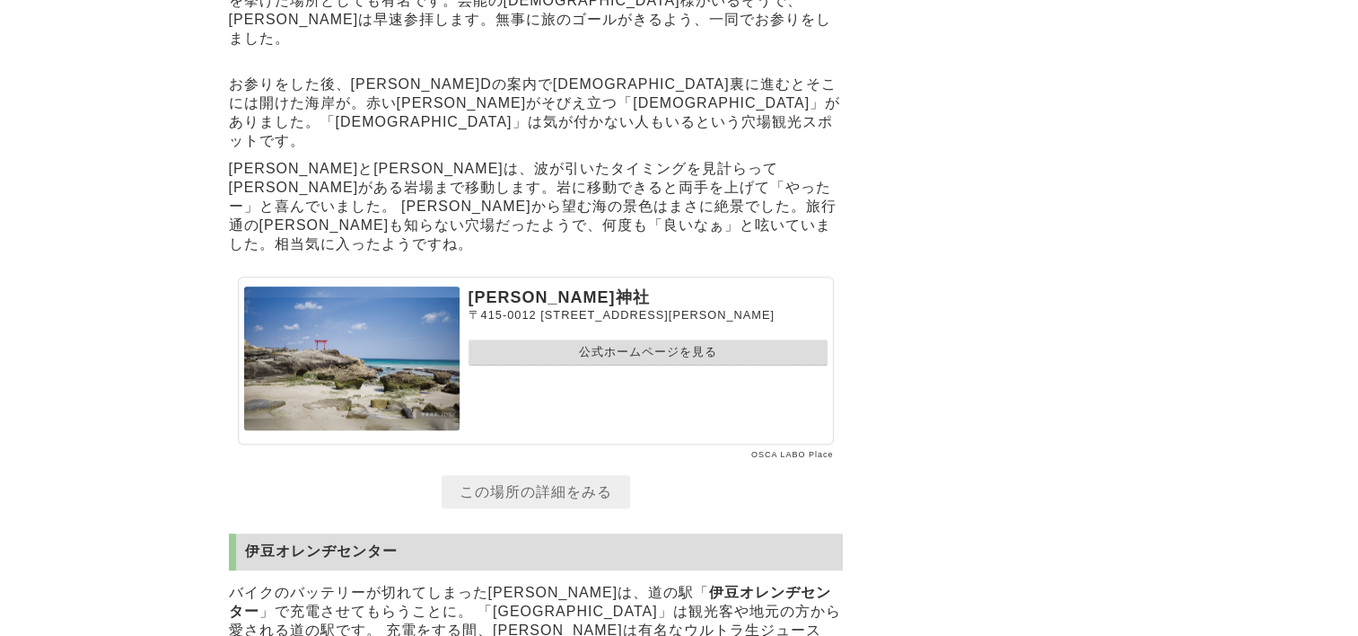
scroll to position [7874, 0]
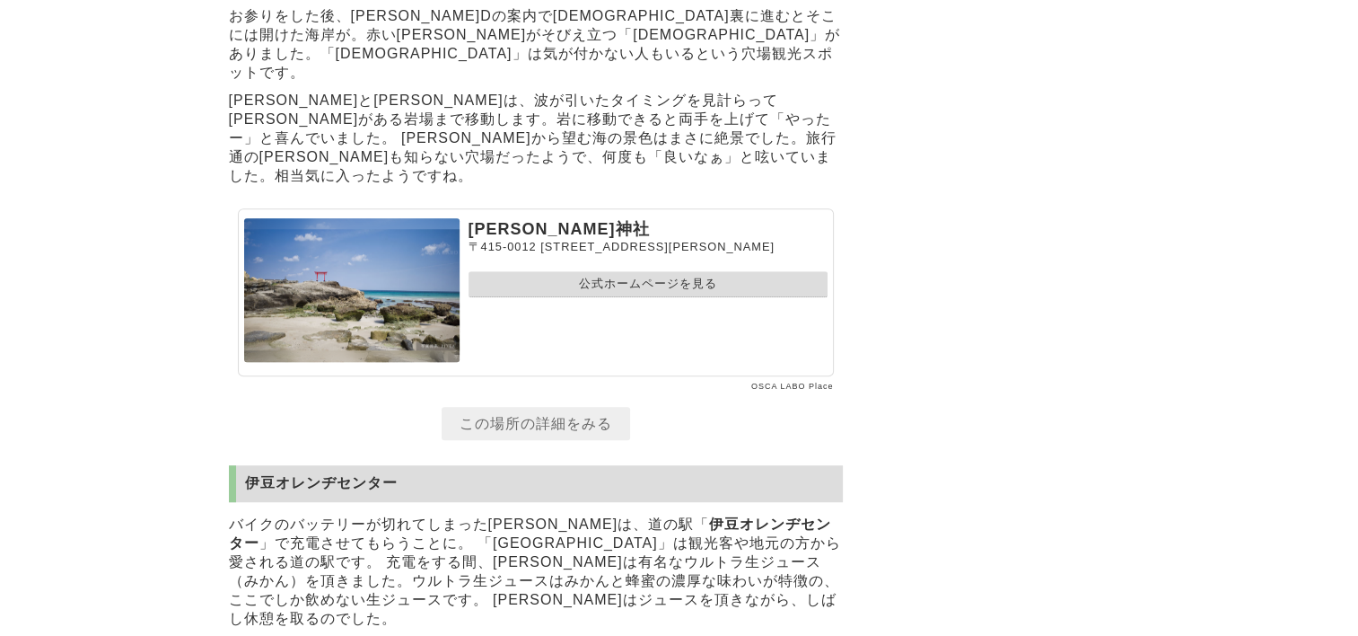
click at [685, 297] on link "公式ホームページを見る" at bounding box center [648, 284] width 359 height 26
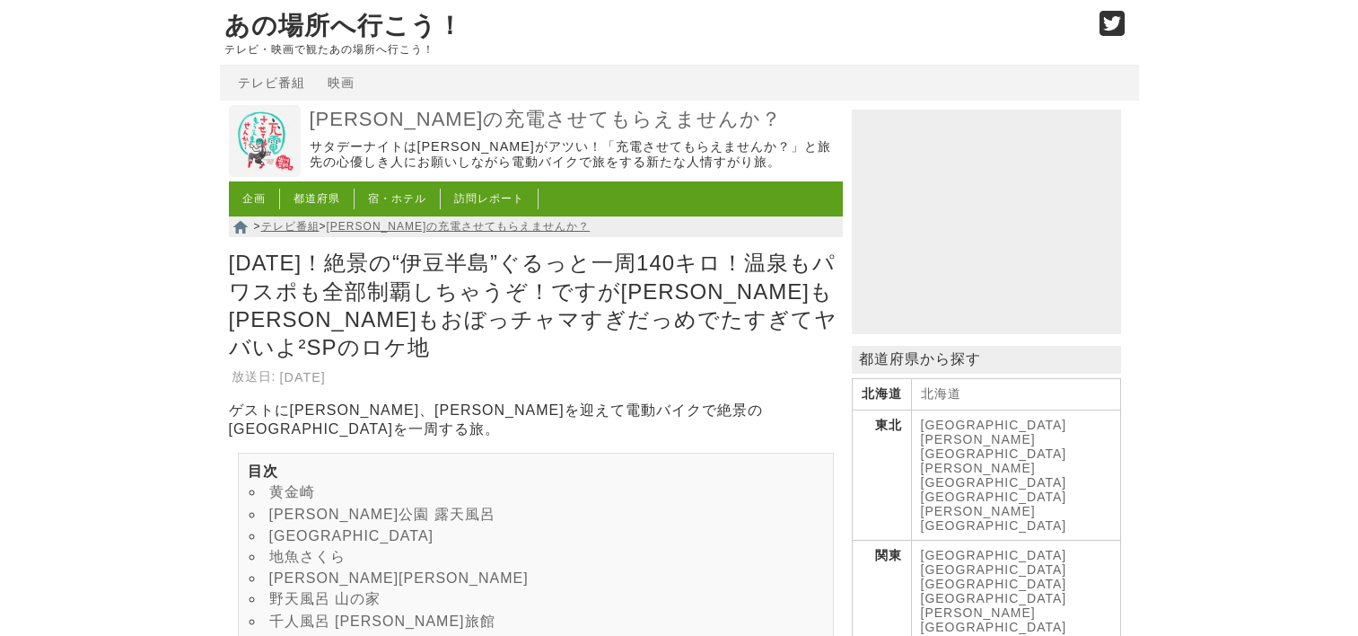
scroll to position [7874, 0]
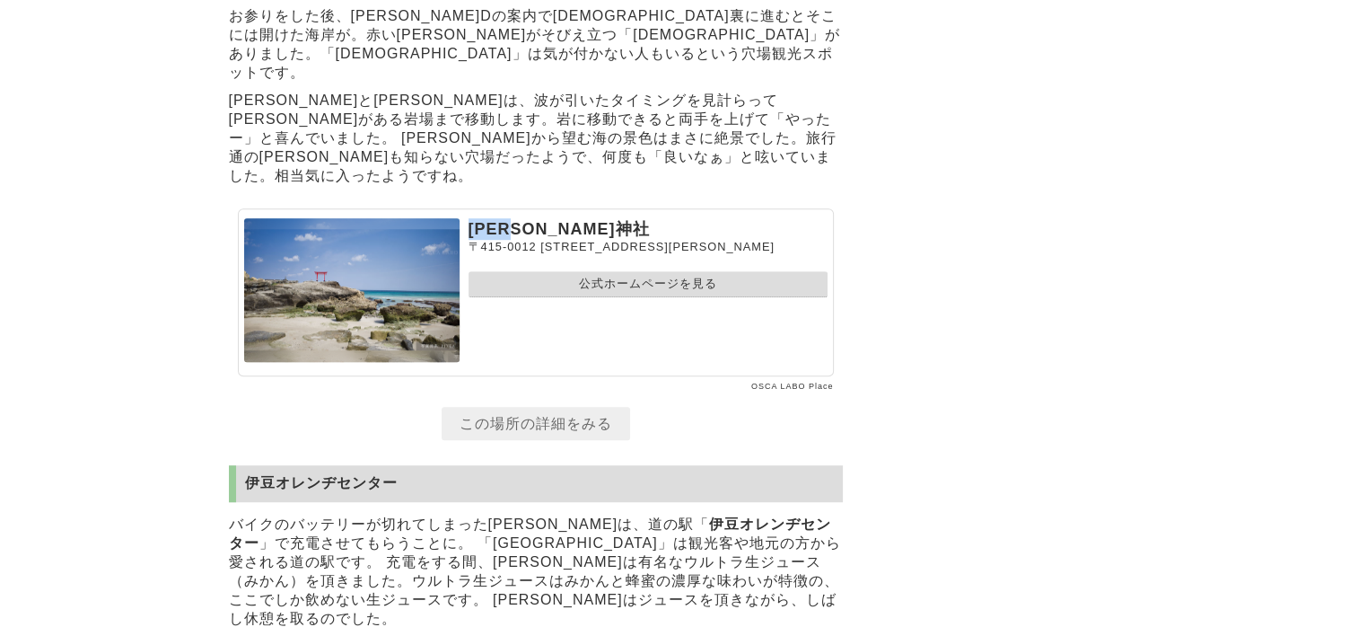
drag, startPoint x: 473, startPoint y: 343, endPoint x: 546, endPoint y: 341, distance: 72.7
click at [546, 240] on p "[PERSON_NAME]神社" at bounding box center [648, 229] width 359 height 22
drag, startPoint x: 546, startPoint y: 341, endPoint x: 491, endPoint y: 342, distance: 54.8
copy p "[PERSON_NAME]神社"
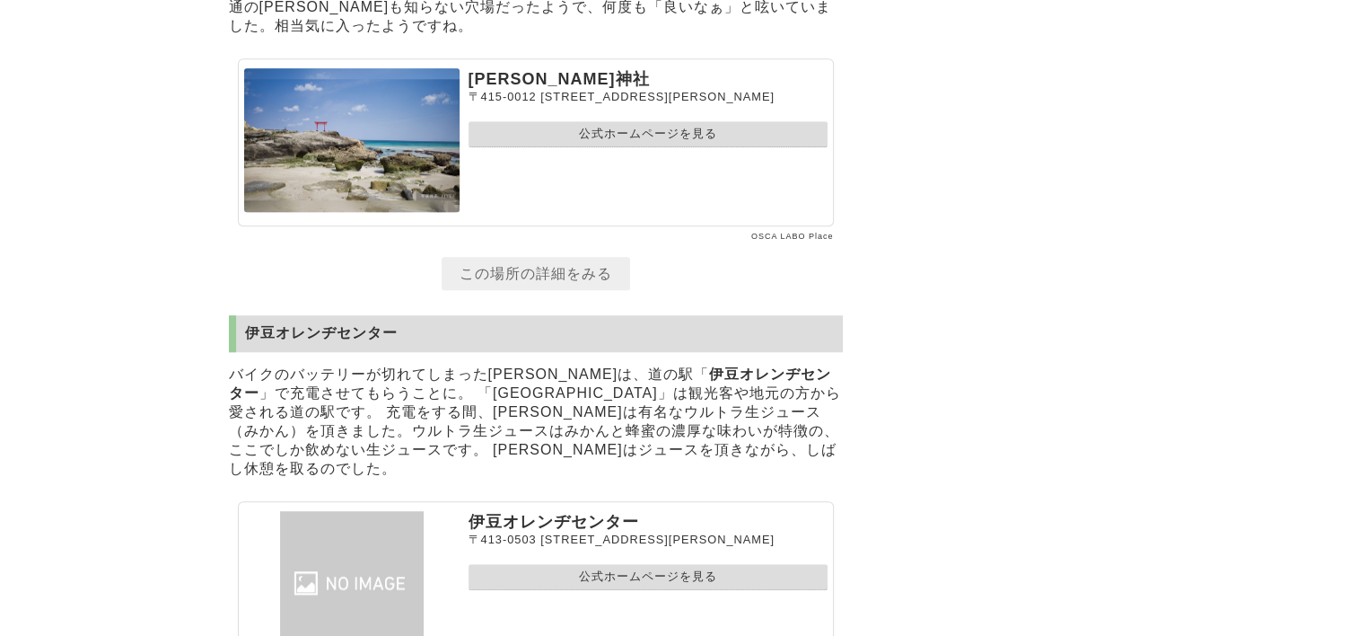
scroll to position [8233, 0]
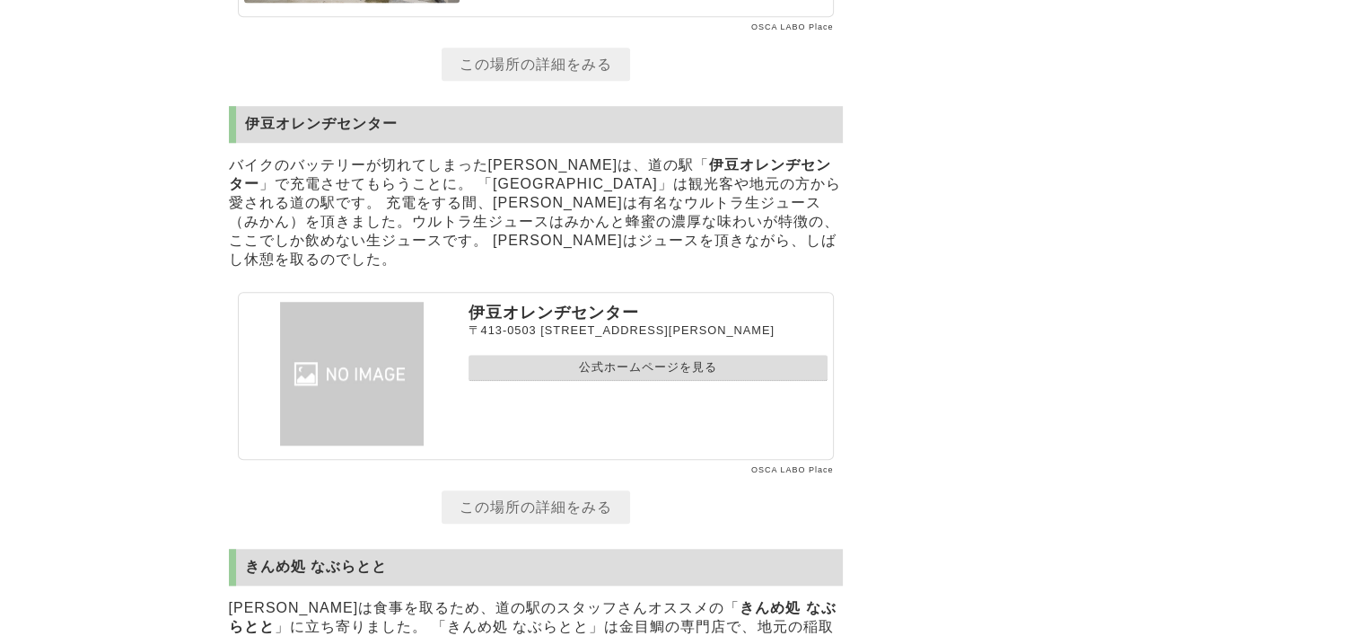
click at [625, 381] on link "公式ホームページを見る" at bounding box center [648, 368] width 359 height 26
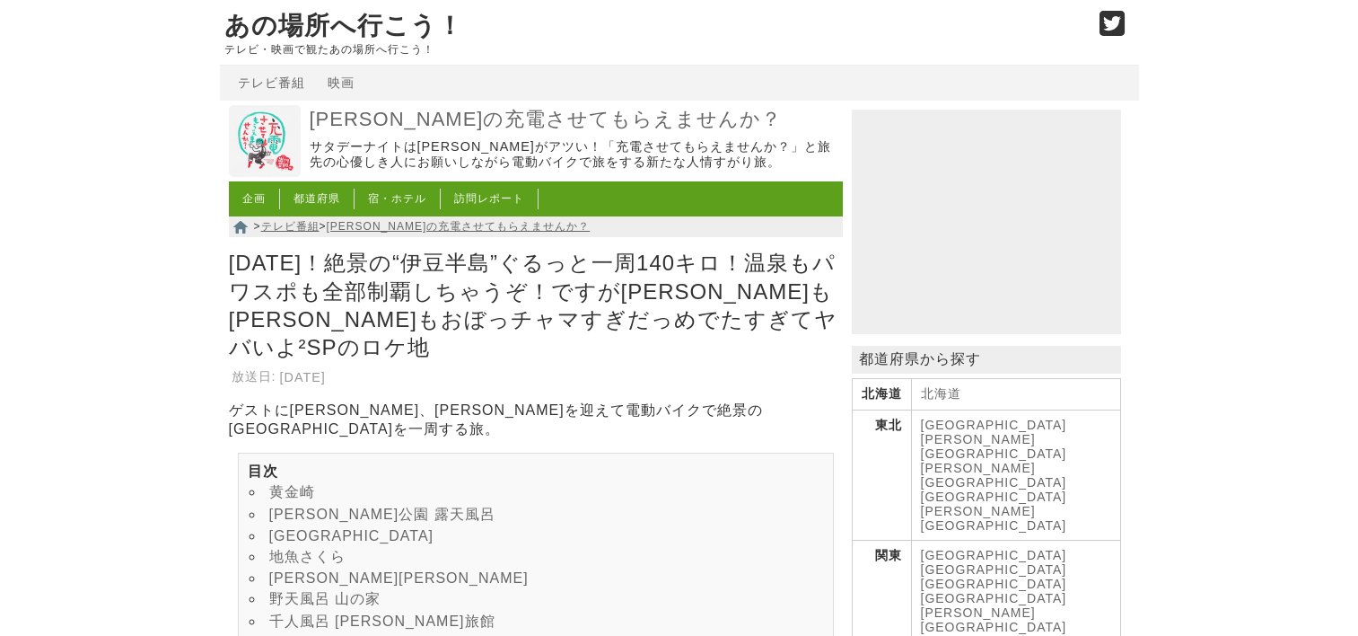
scroll to position [8233, 0]
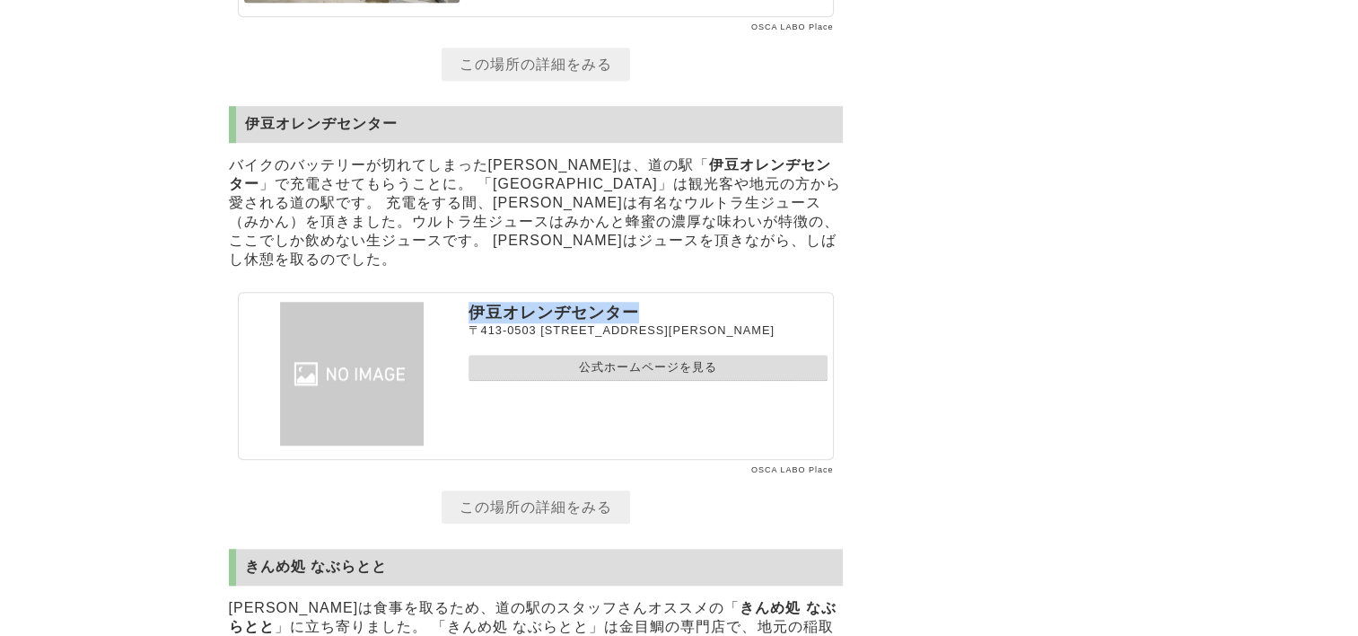
drag, startPoint x: 473, startPoint y: 427, endPoint x: 688, endPoint y: 427, distance: 214.6
click at [688, 323] on p "伊豆オレンヂセンター" at bounding box center [648, 313] width 359 height 22
copy p "伊豆オレンヂセンター"
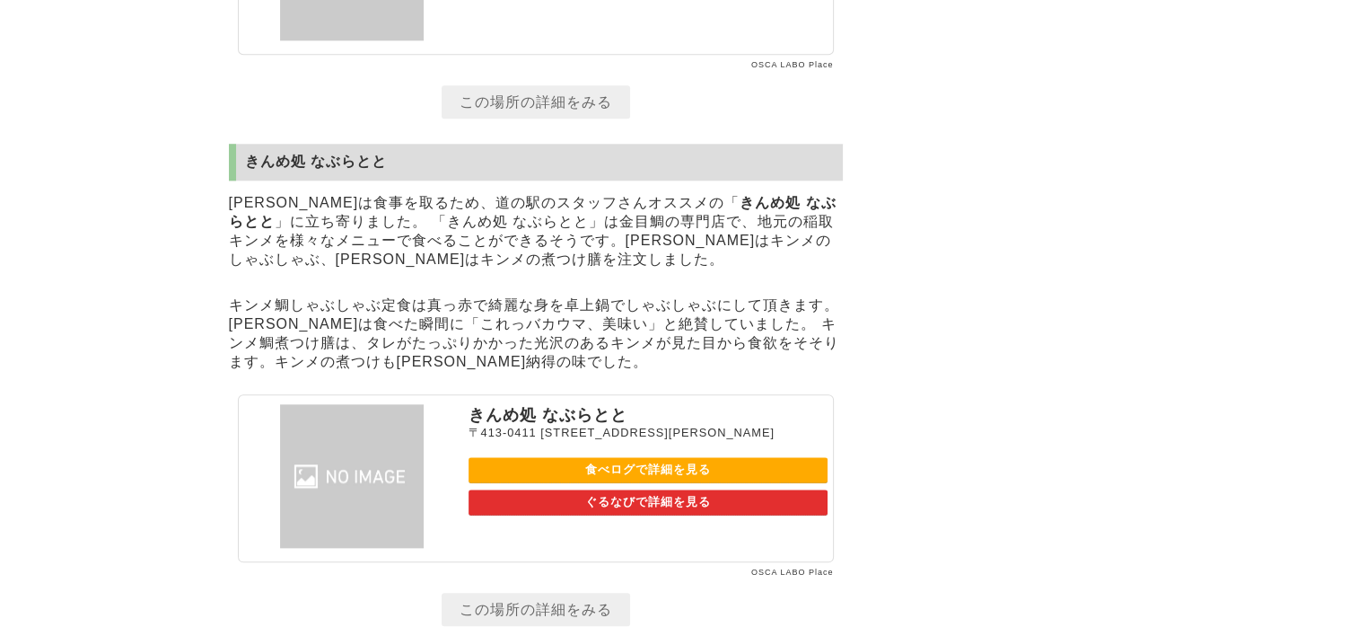
scroll to position [8682, 0]
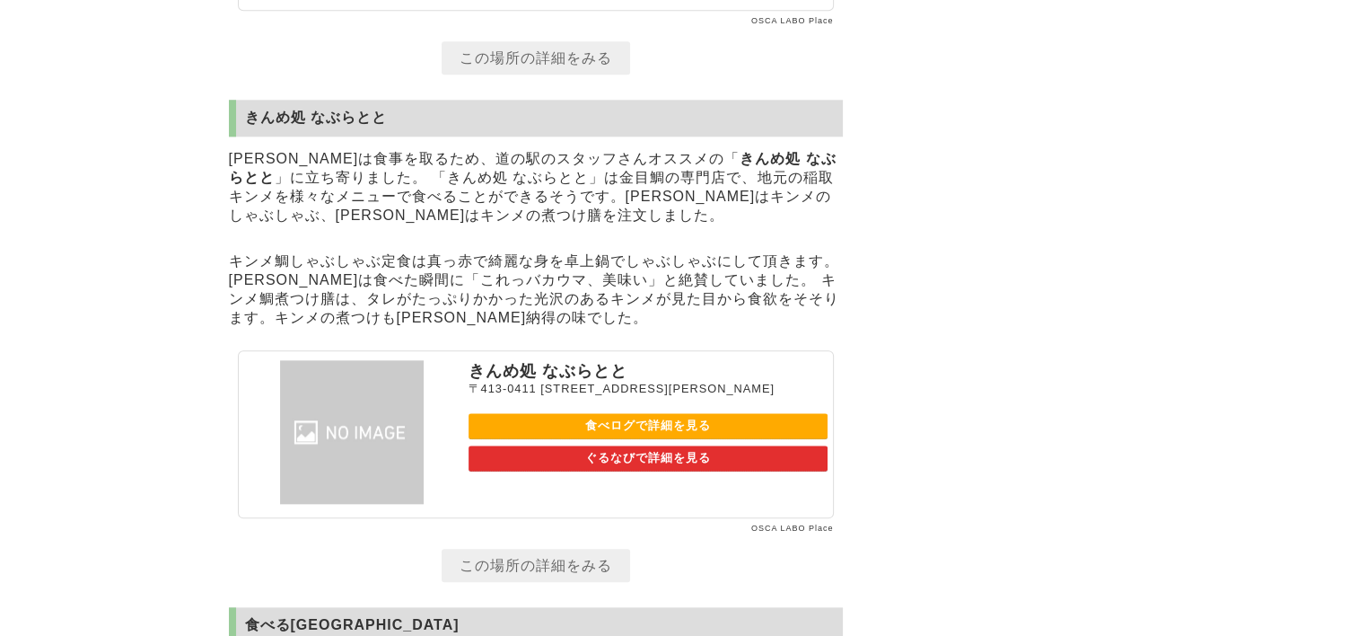
click at [625, 439] on link "食べログで詳細を見る" at bounding box center [648, 426] width 359 height 26
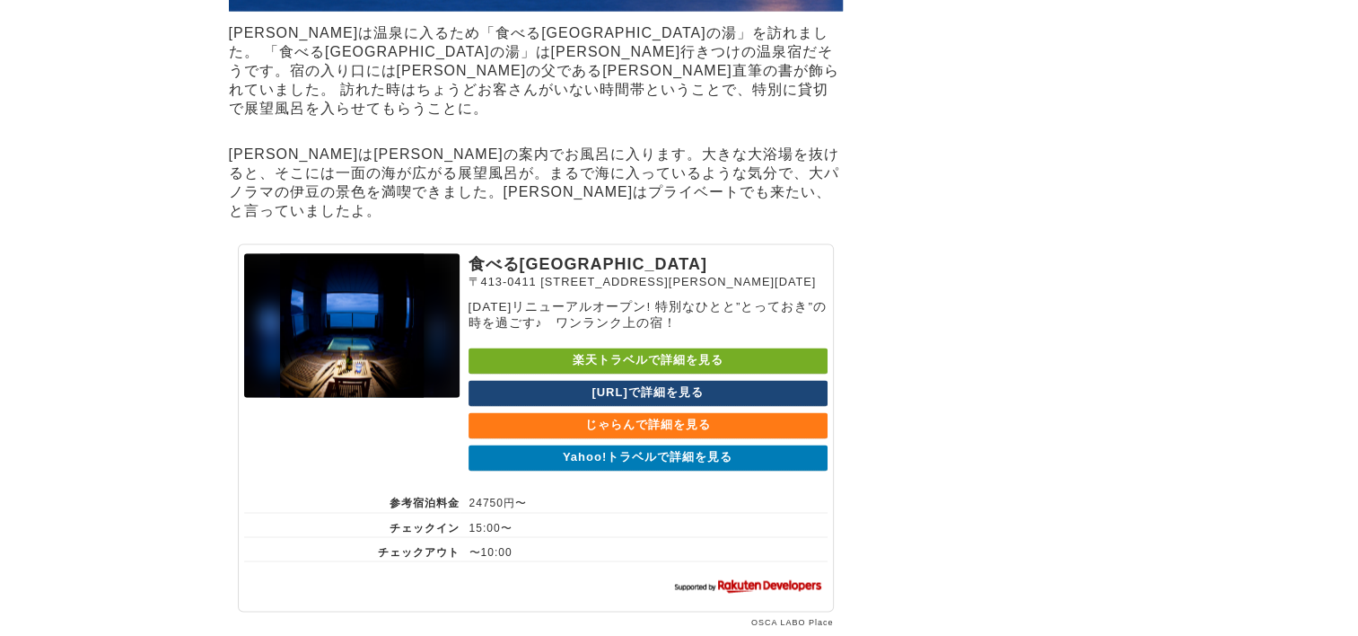
scroll to position [9760, 0]
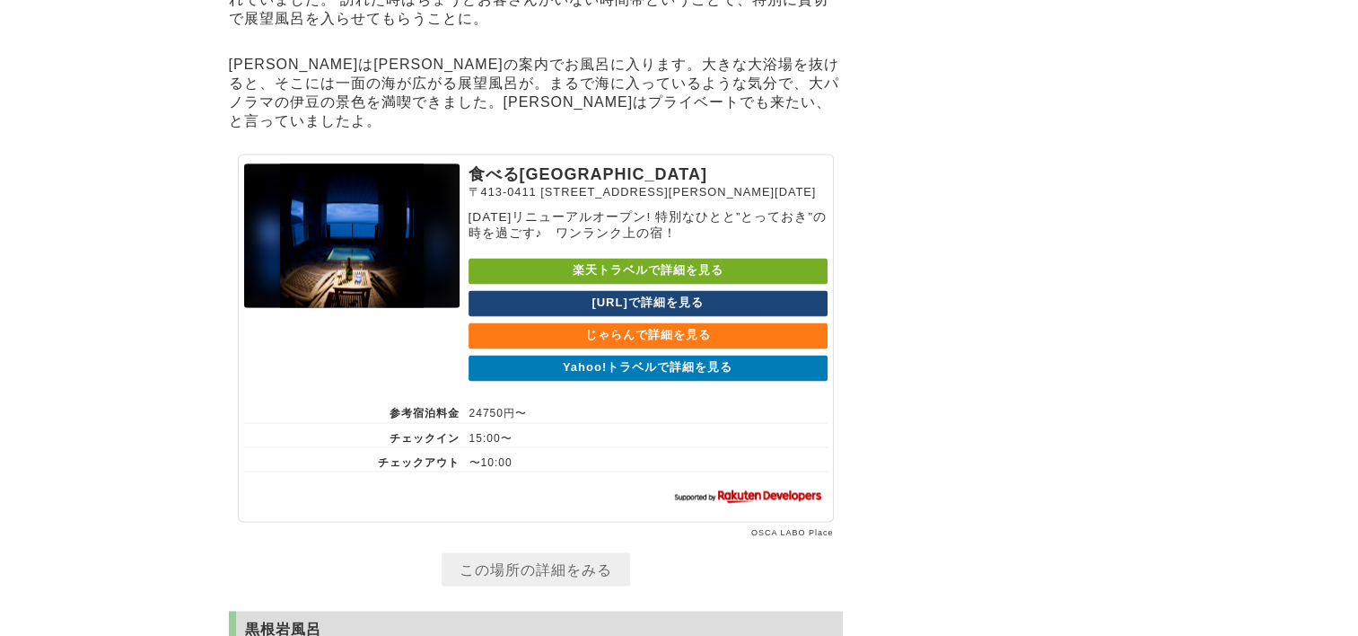
click at [667, 381] on link "Yahoo!トラベルで詳細を見る" at bounding box center [648, 368] width 359 height 26
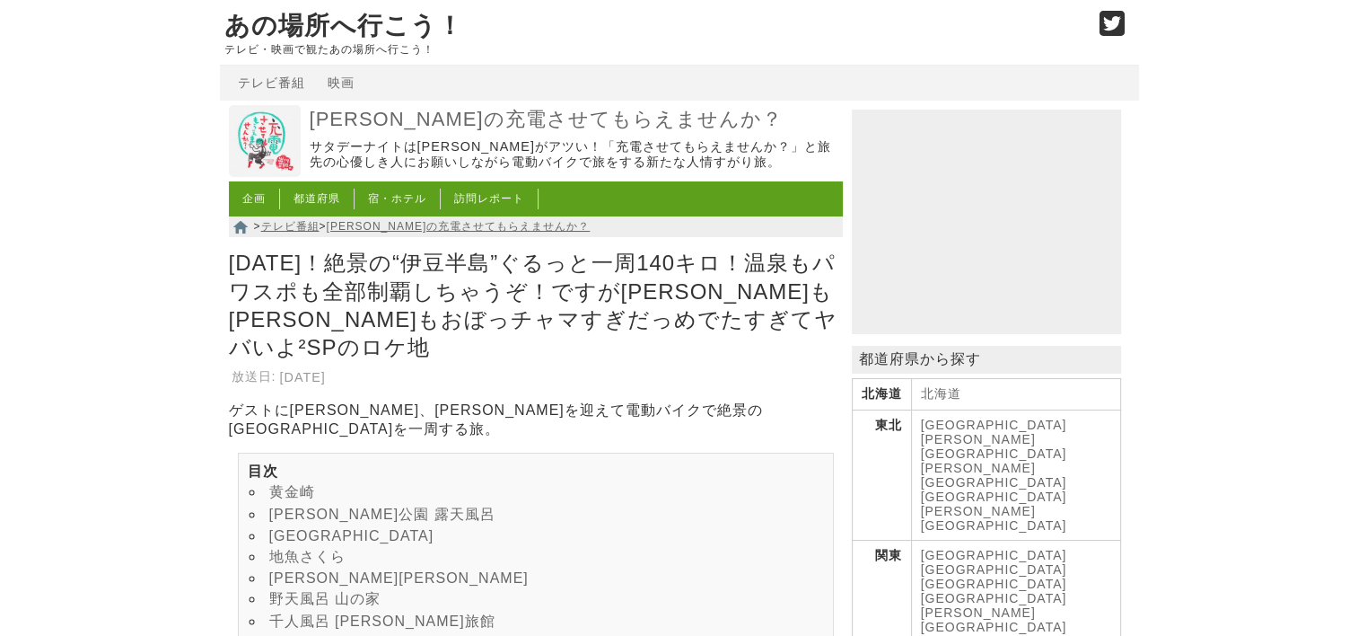
scroll to position [9760, 0]
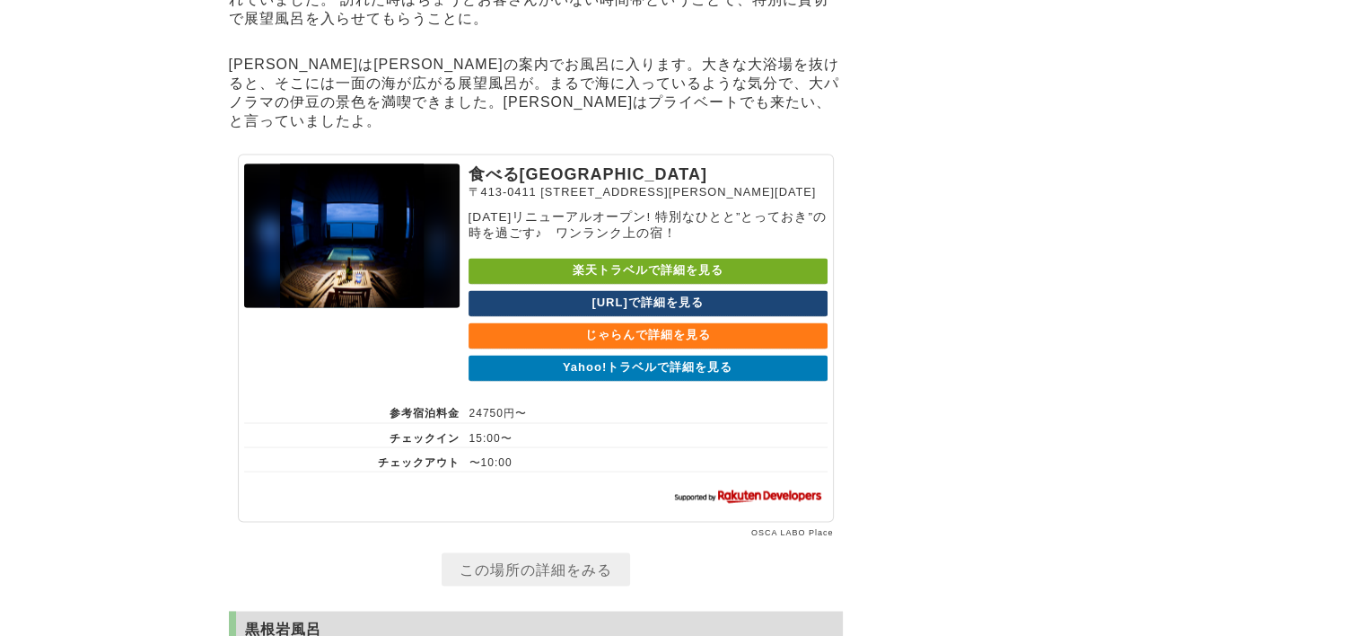
click at [697, 381] on link "Yahoo!トラベルで詳細を見る" at bounding box center [648, 368] width 359 height 26
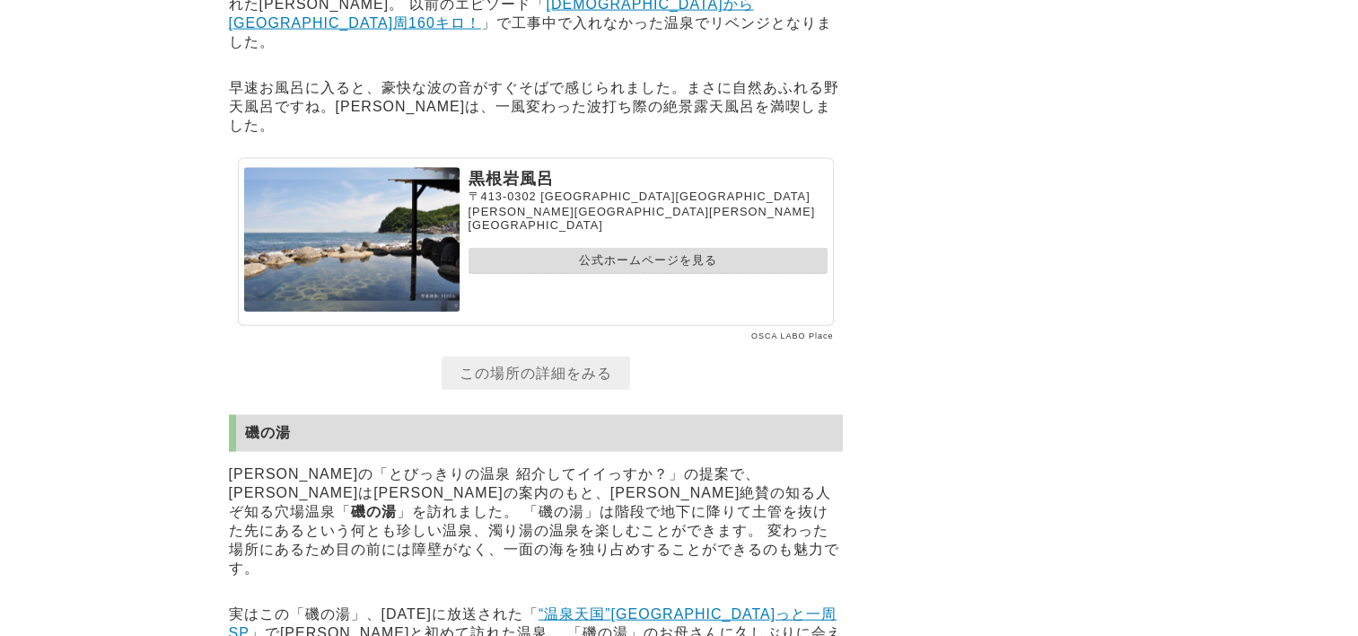
scroll to position [10837, 0]
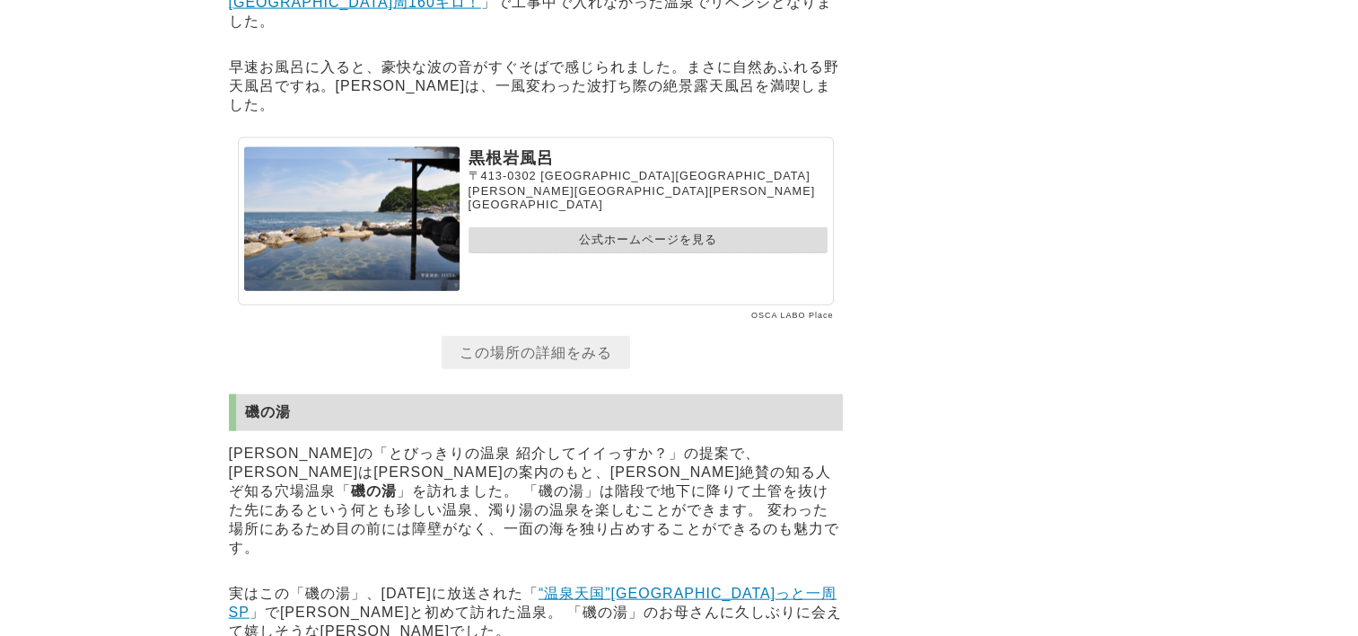
click at [582, 253] on link "公式ホームページを見る" at bounding box center [648, 240] width 359 height 26
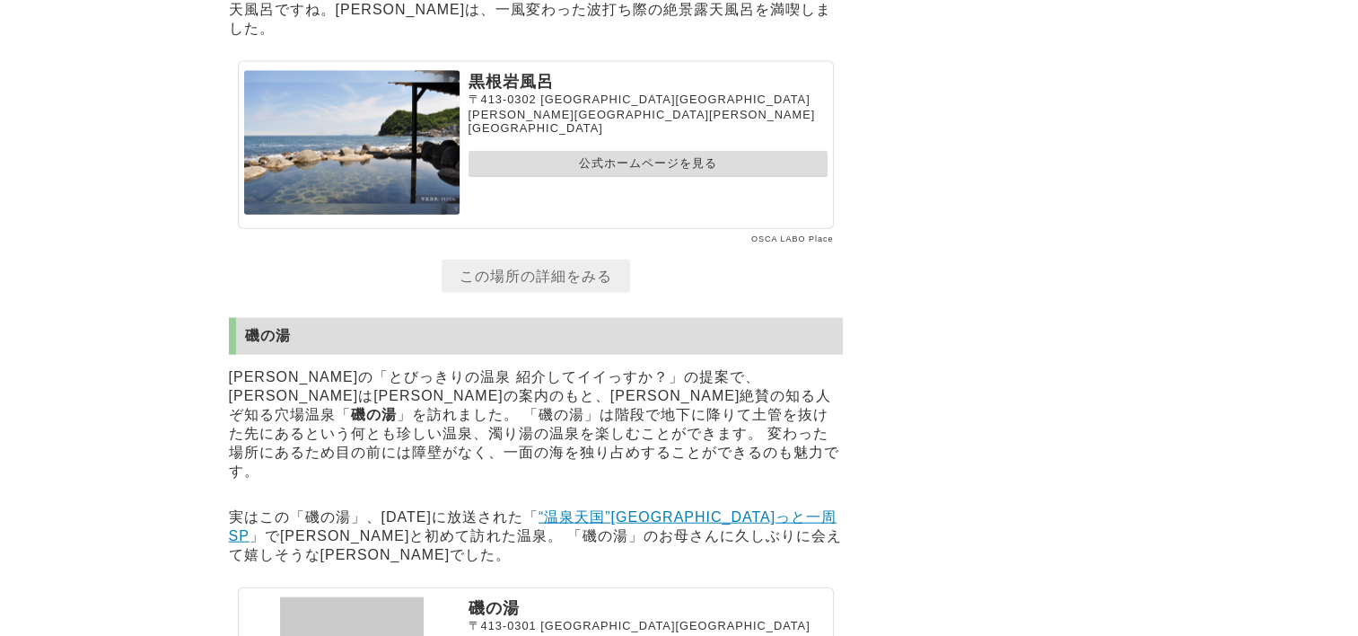
scroll to position [11106, 0]
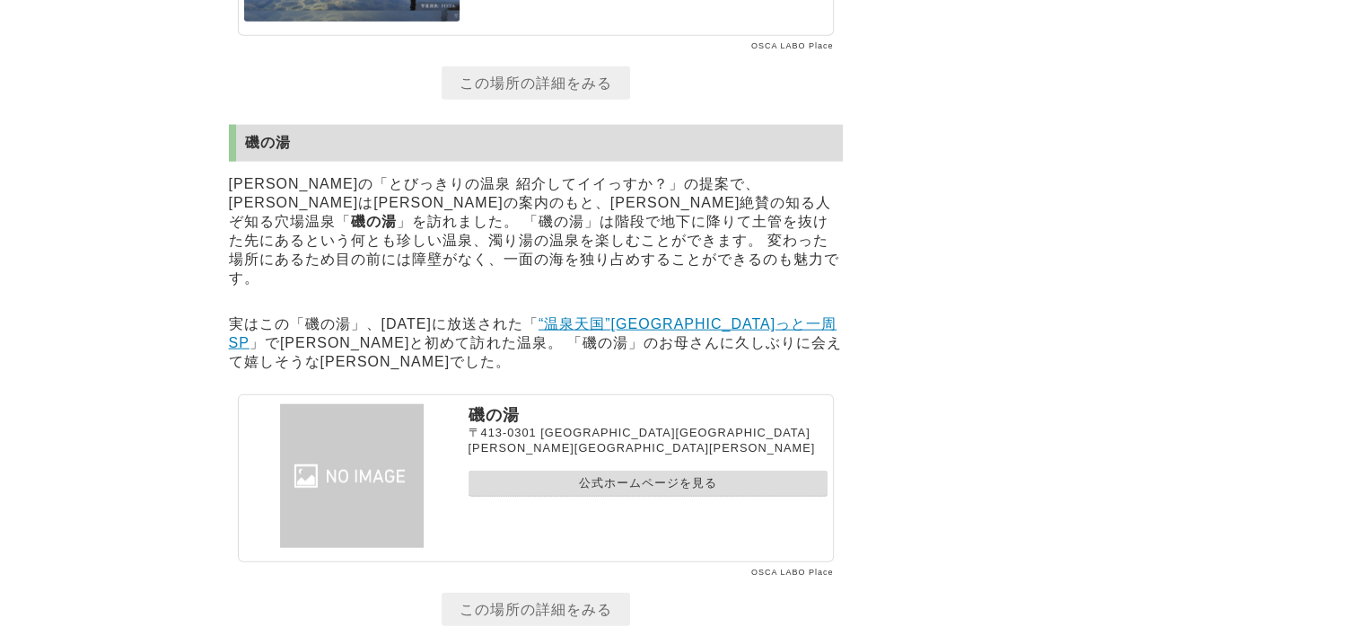
click at [664, 496] on link "公式ホームページを見る" at bounding box center [648, 483] width 359 height 26
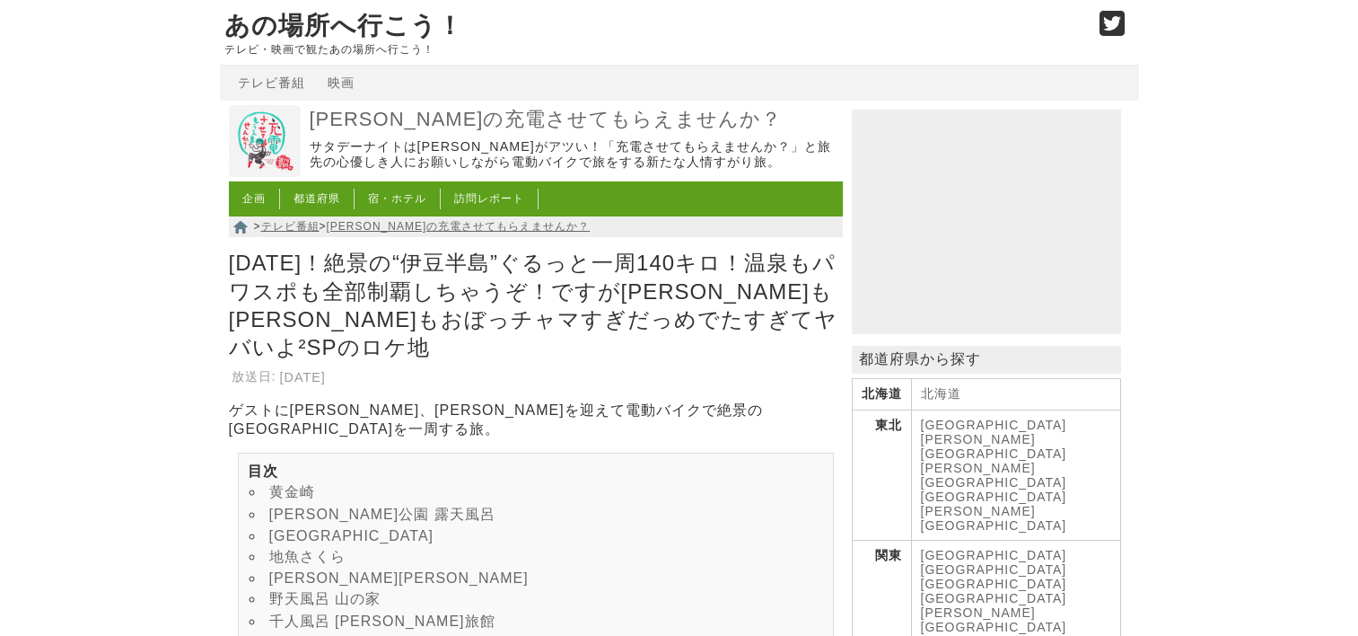
scroll to position [11106, 0]
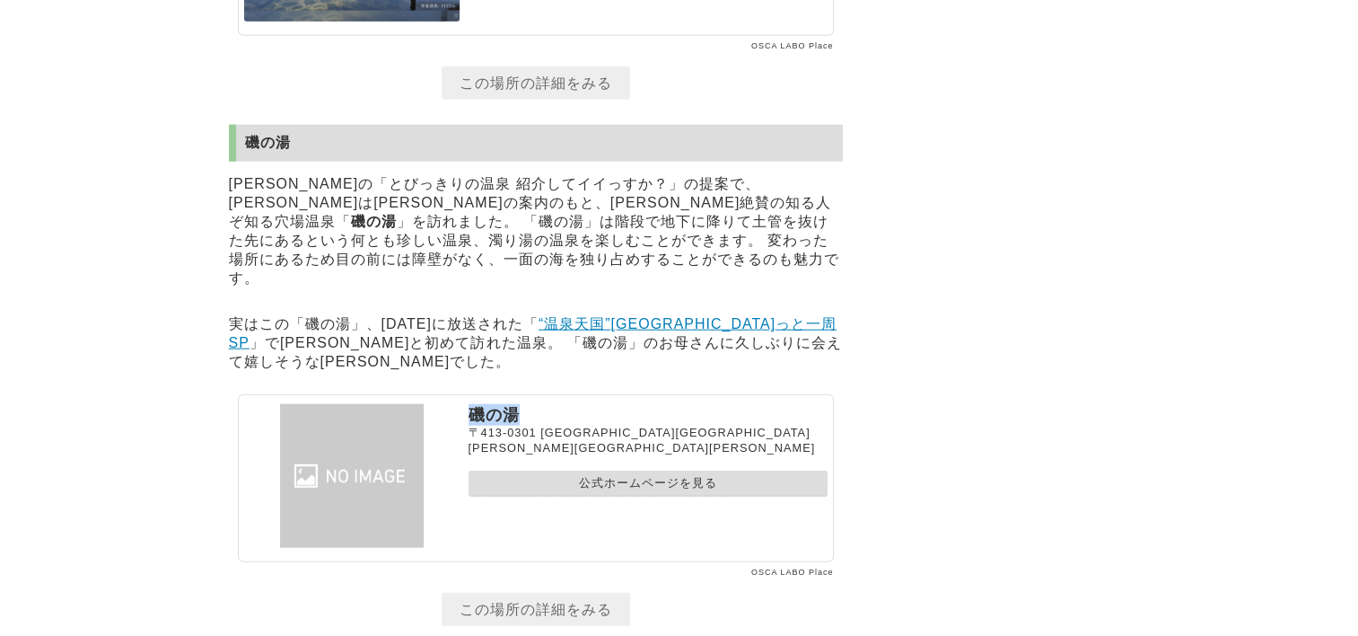
drag, startPoint x: 461, startPoint y: 529, endPoint x: 521, endPoint y: 529, distance: 59.3
click at [521, 529] on section "磯の湯 〒413-0301 静岡県賀茂郡東伊豆町大川 公式ホームページを見る" at bounding box center [536, 478] width 596 height 168
drag, startPoint x: 521, startPoint y: 529, endPoint x: 500, endPoint y: 528, distance: 20.7
copy p "磯の湯"
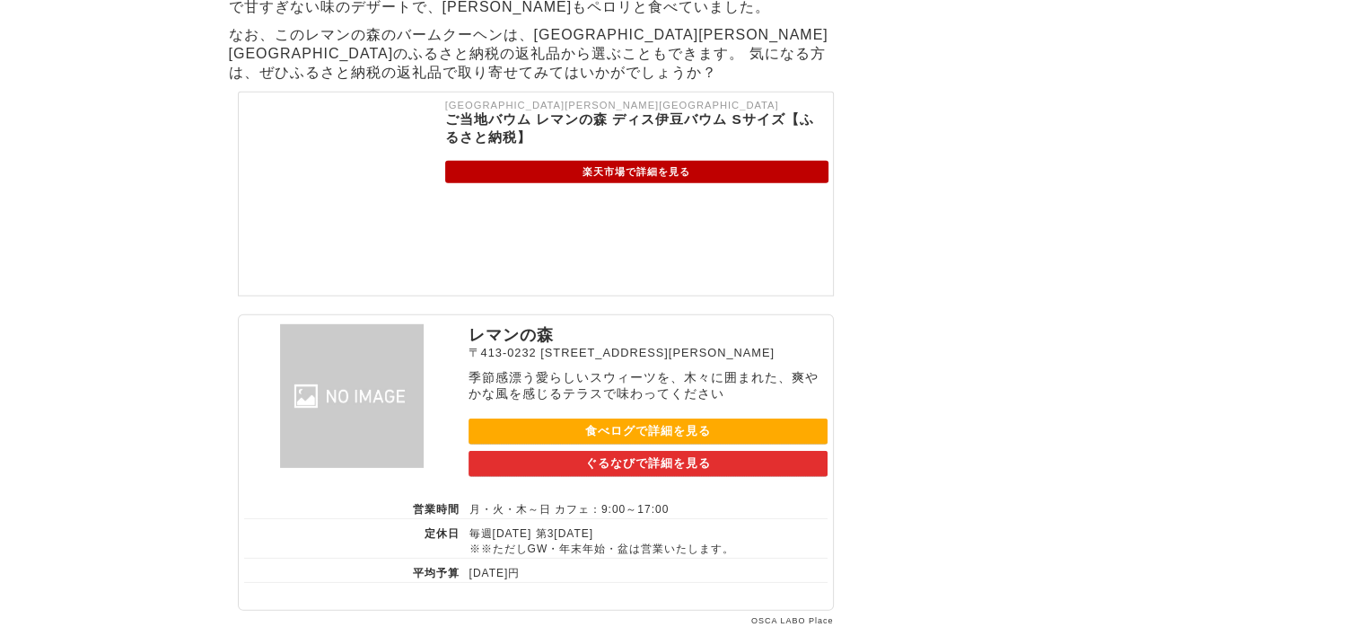
scroll to position [12094, 0]
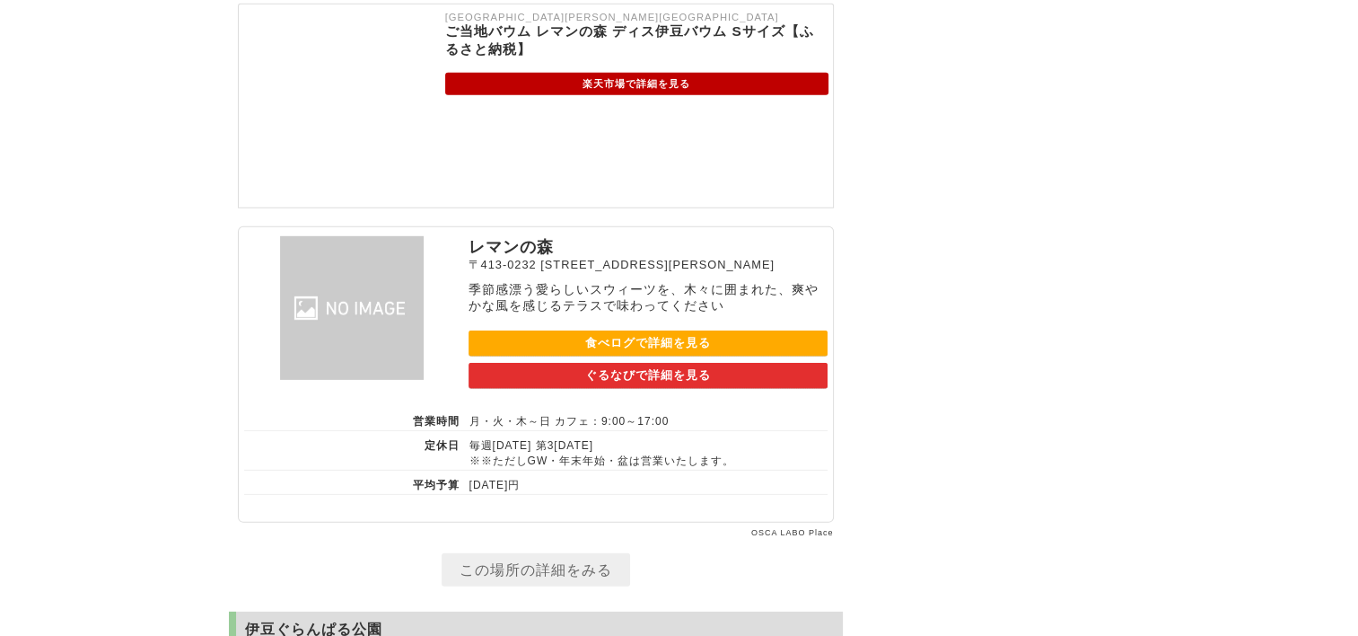
click at [651, 356] on link "食べログで詳細を見る" at bounding box center [648, 343] width 359 height 26
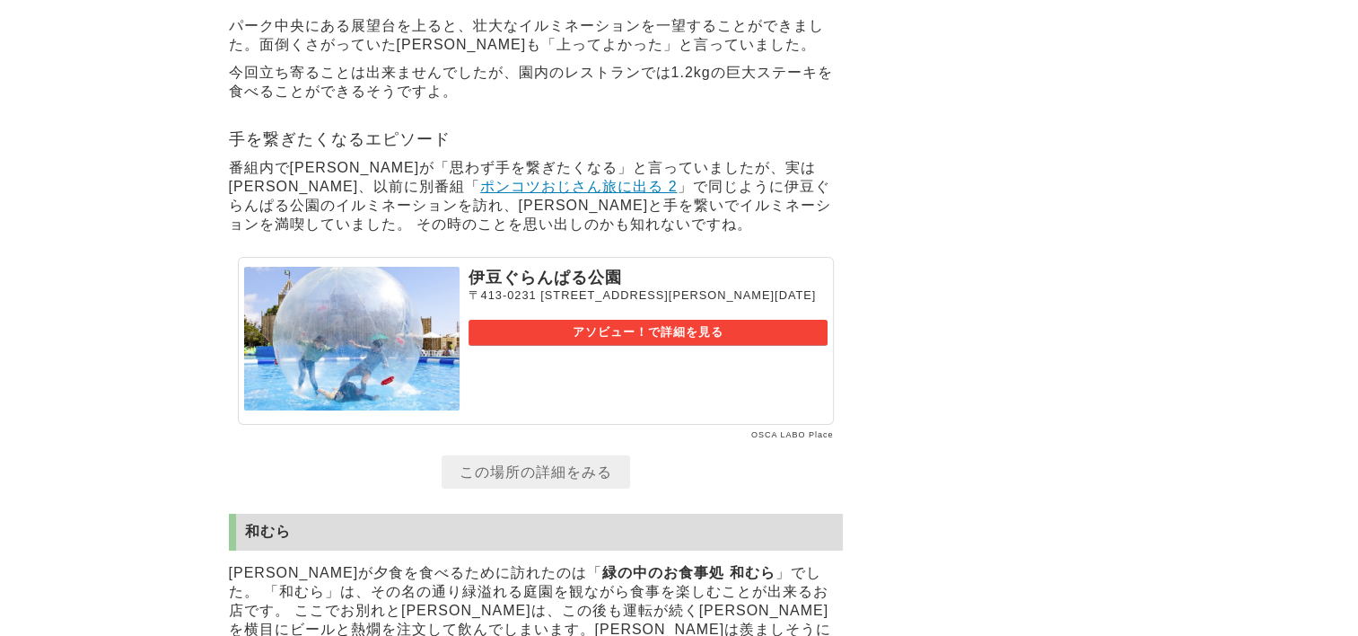
scroll to position [13261, 0]
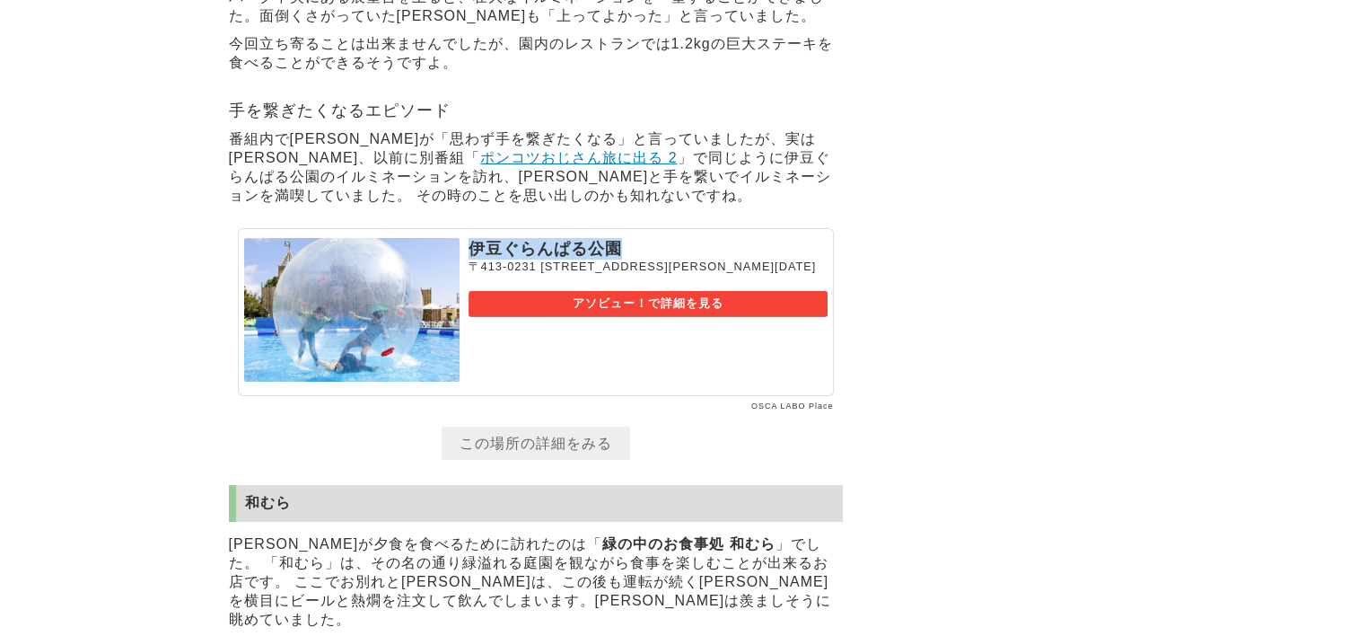
drag, startPoint x: 470, startPoint y: 425, endPoint x: 630, endPoint y: 428, distance: 159.8
click at [630, 259] on p "伊豆ぐらんぱる公園" at bounding box center [648, 249] width 359 height 22
drag, startPoint x: 630, startPoint y: 428, endPoint x: 567, endPoint y: 427, distance: 62.9
copy p "伊豆ぐらんぱる公園"
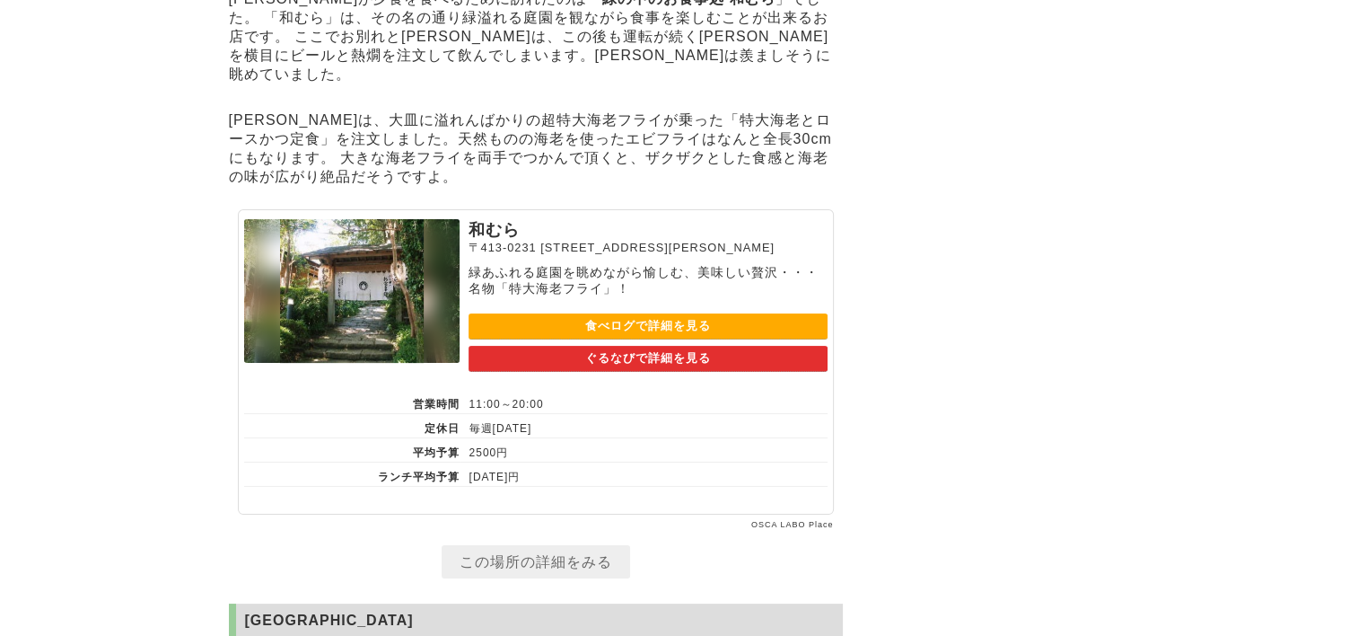
scroll to position [13883, 0]
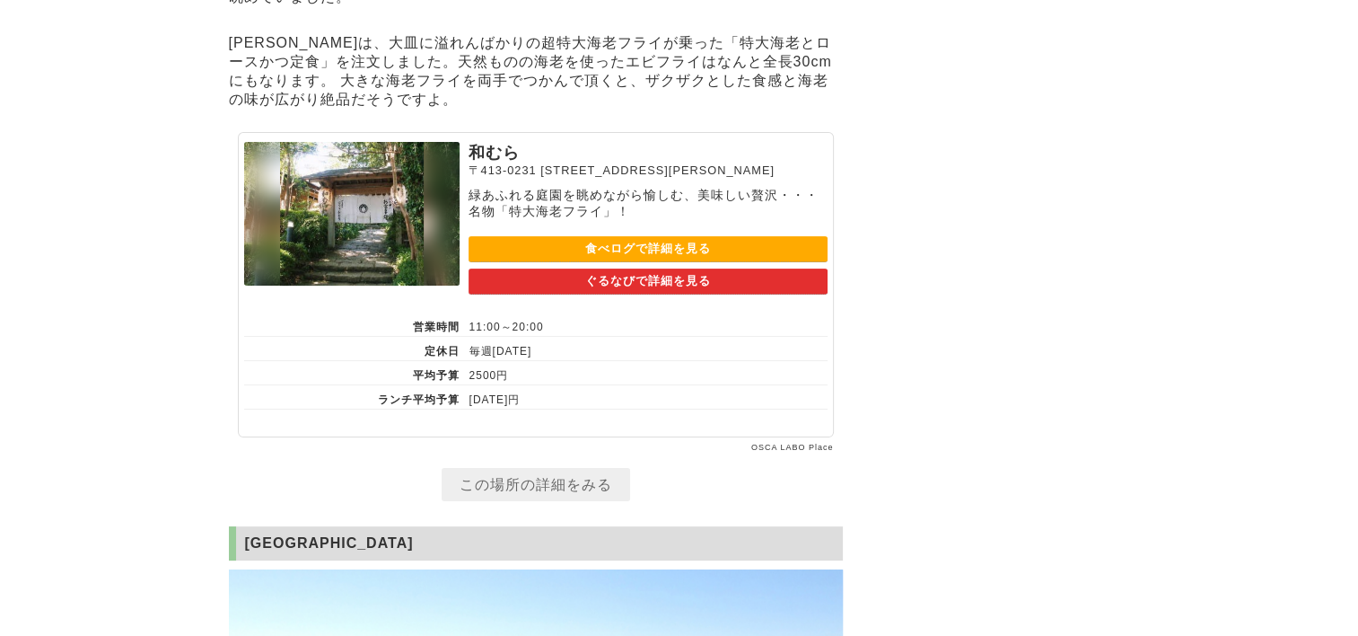
click at [618, 262] on link "食べログで詳細を見る" at bounding box center [648, 249] width 359 height 26
